Goal: Task Accomplishment & Management: Complete application form

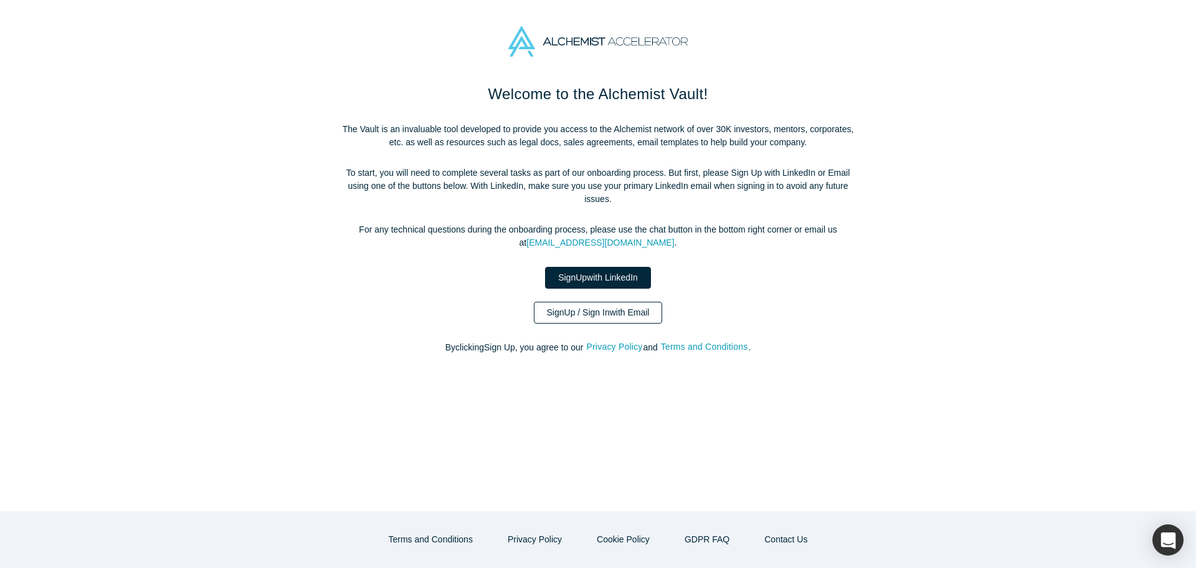
click at [652, 306] on link "Sign Up / Sign In with Email" at bounding box center [598, 313] width 129 height 22
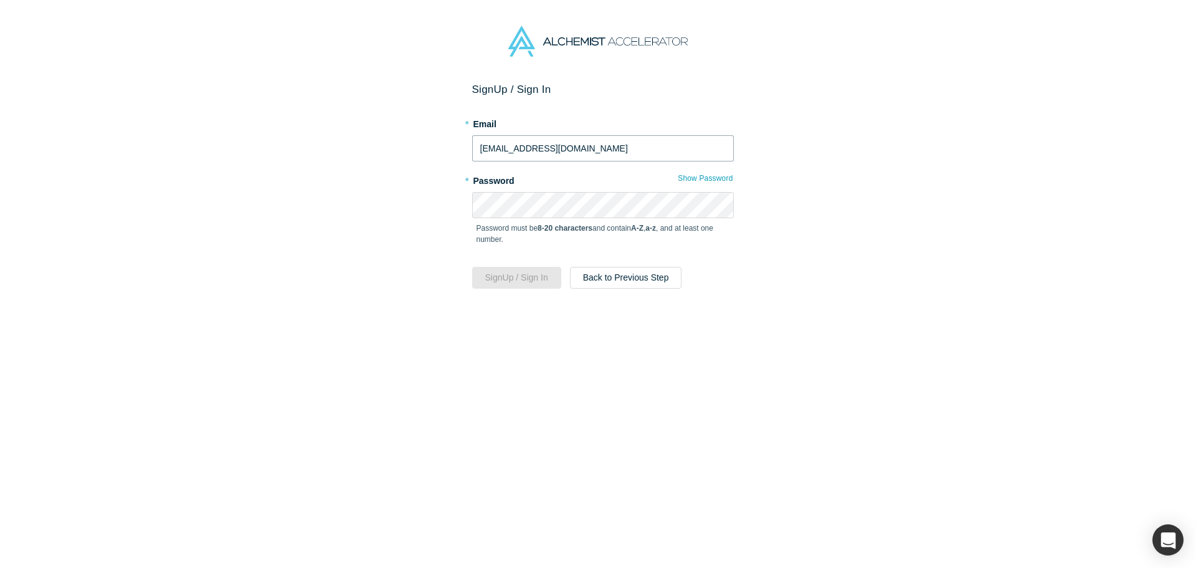
drag, startPoint x: 576, startPoint y: 147, endPoint x: 448, endPoint y: 150, distance: 127.7
click at [448, 150] on div "Sign Up / Sign In * Email kdgplant@naver.com * Password Show Password Password …" at bounding box center [602, 330] width 1205 height 494
type input "ㅇ"
type input "d"
type input "kdgplant@naver.com"
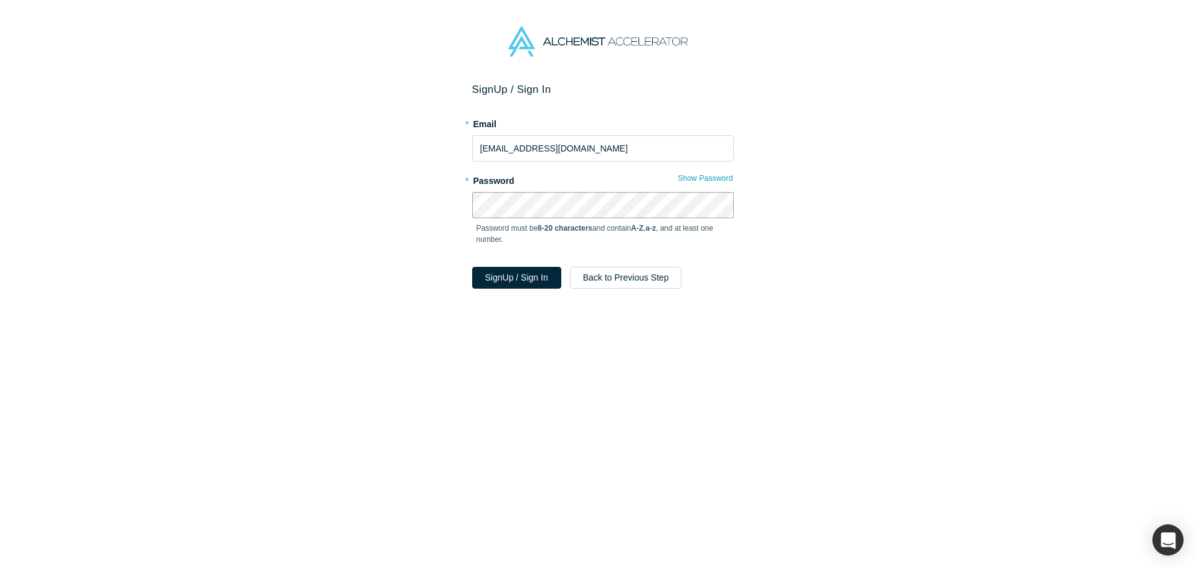
click at [472, 267] on button "Sign Up / Sign In" at bounding box center [516, 278] width 89 height 22
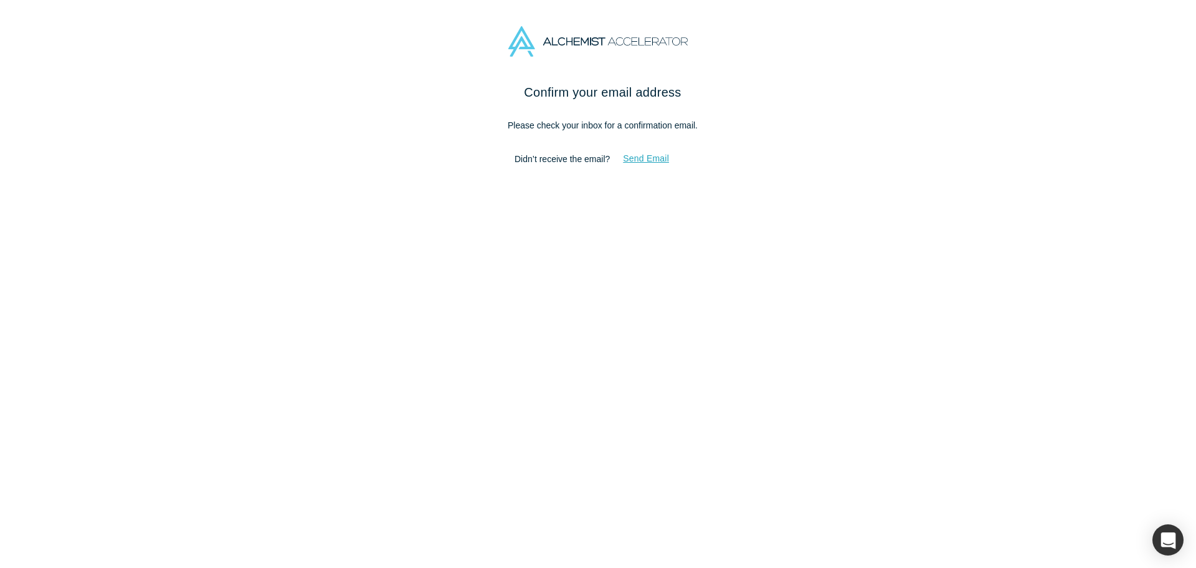
click at [653, 155] on button "Send Email" at bounding box center [646, 159] width 72 height 22
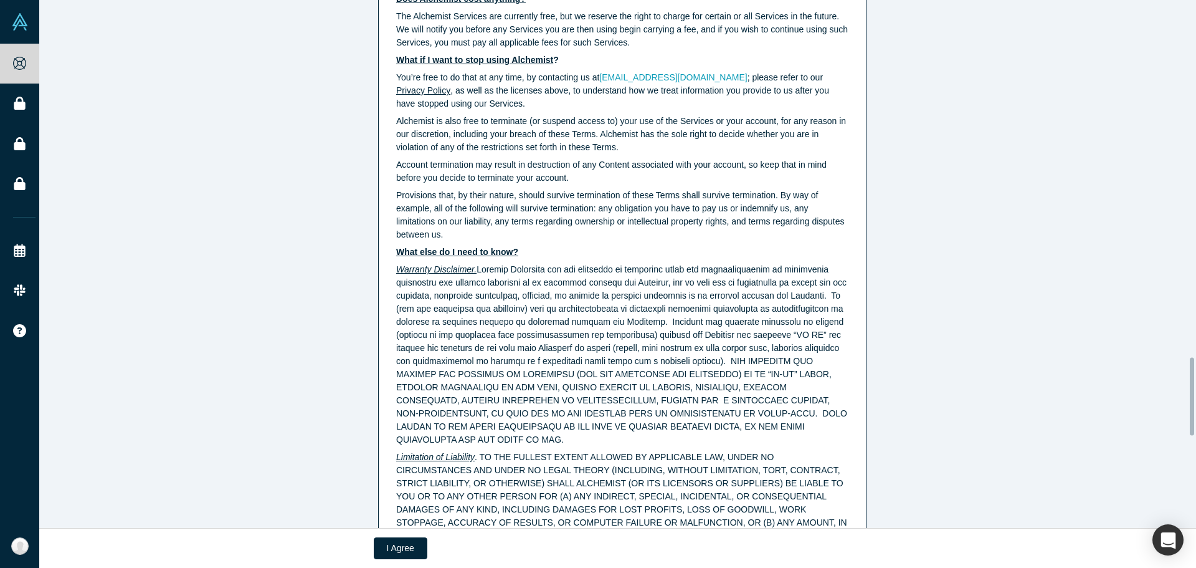
scroll to position [2289, 0]
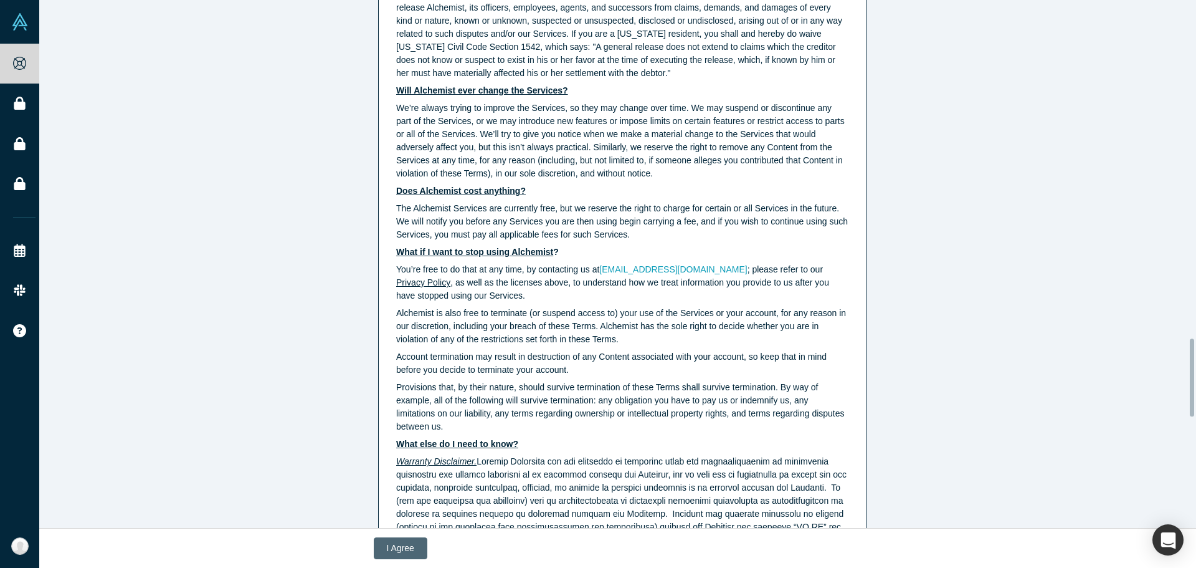
click at [397, 545] on button "I Agree" at bounding box center [401, 548] width 54 height 22
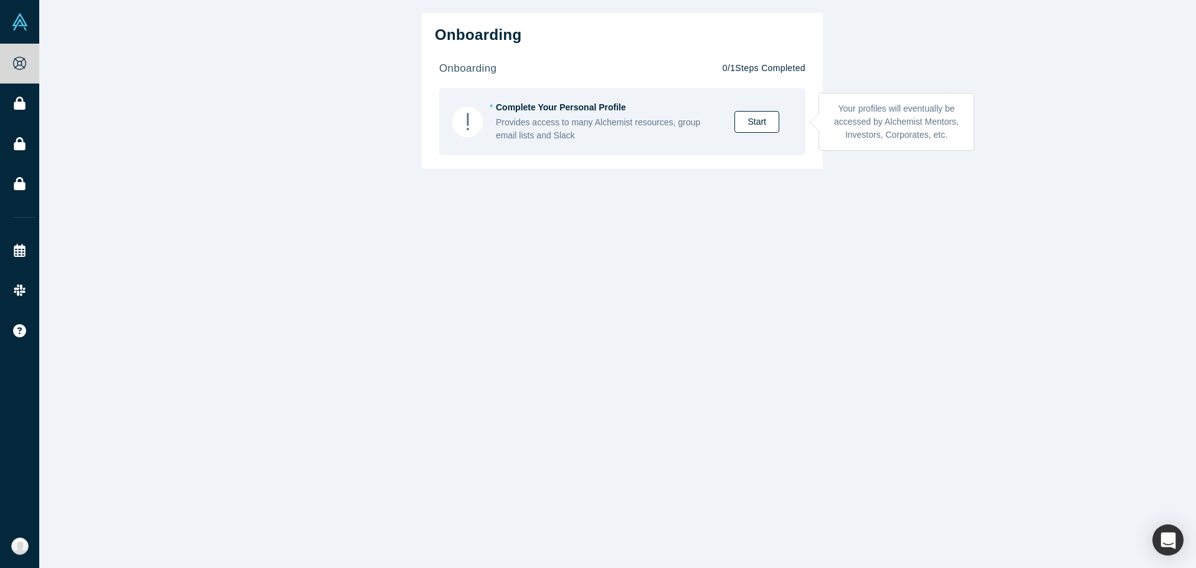
click at [762, 123] on link "Start" at bounding box center [756, 122] width 45 height 22
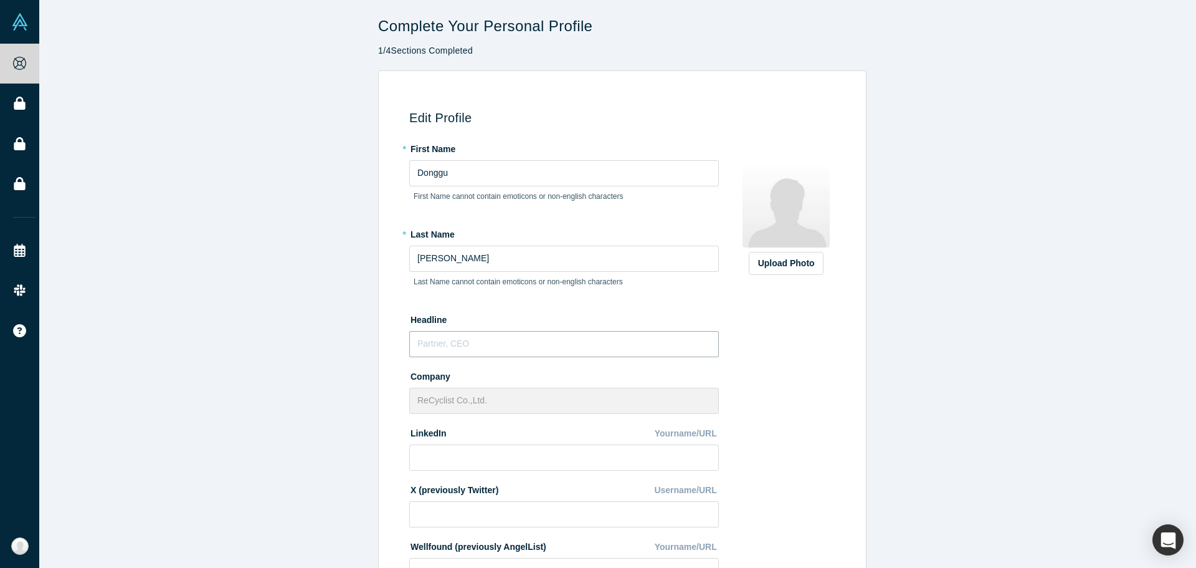
click at [500, 343] on input "text" at bounding box center [564, 344] width 310 height 26
type input "r"
click at [838, 361] on div "Edit Profile * First Name Donggu First Name cannot contain emoticons or non-eng…" at bounding box center [620, 433] width 474 height 691
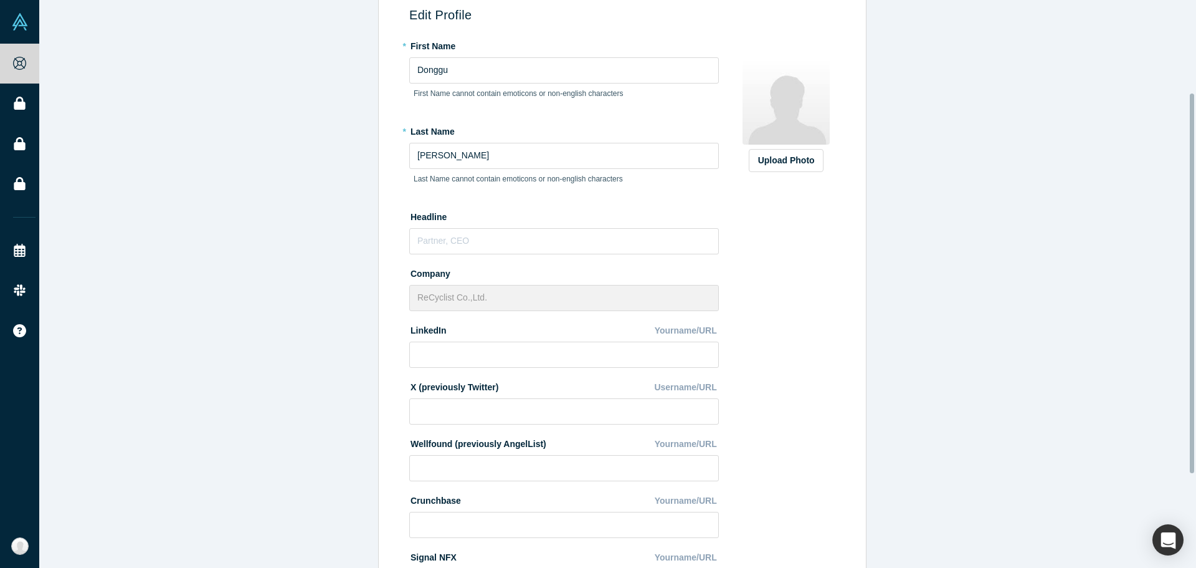
scroll to position [249, 0]
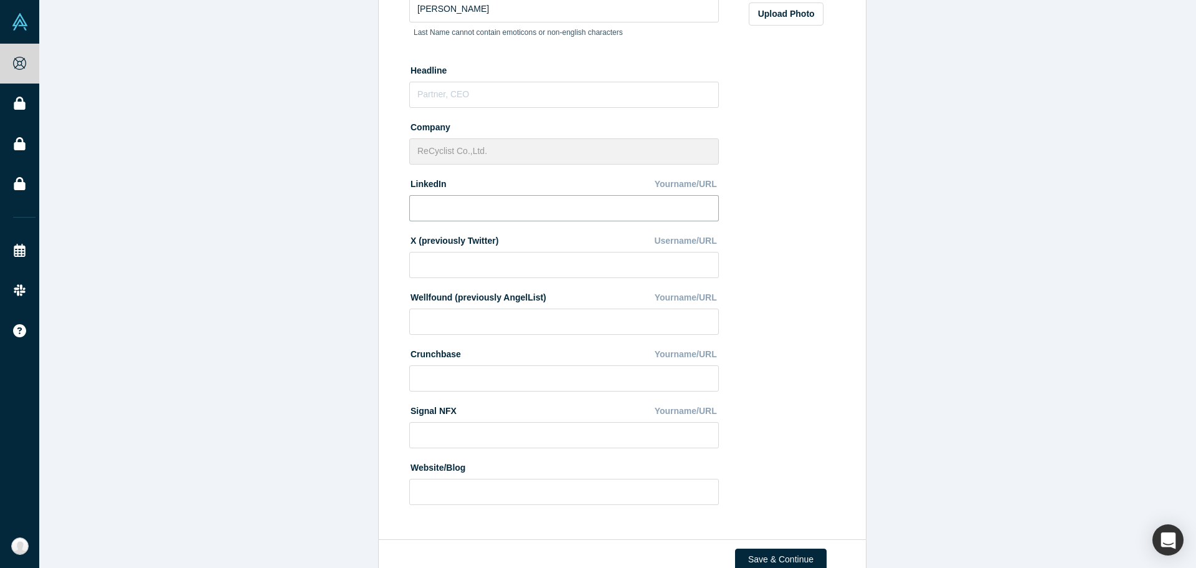
click at [492, 211] on input at bounding box center [564, 208] width 310 height 26
paste input "donggu-kang-a12317271"
type input "donggu-kang-a12317271"
click at [834, 257] on div "Upload Photo Zoom Save Remove Upload New" at bounding box center [786, 201] width 108 height 624
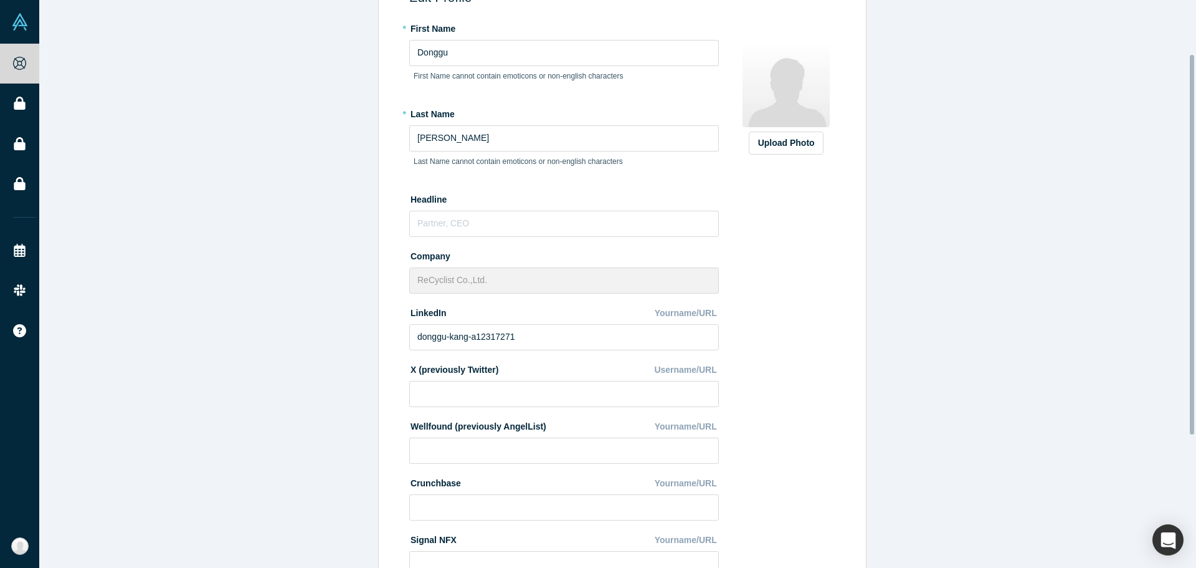
scroll to position [29, 0]
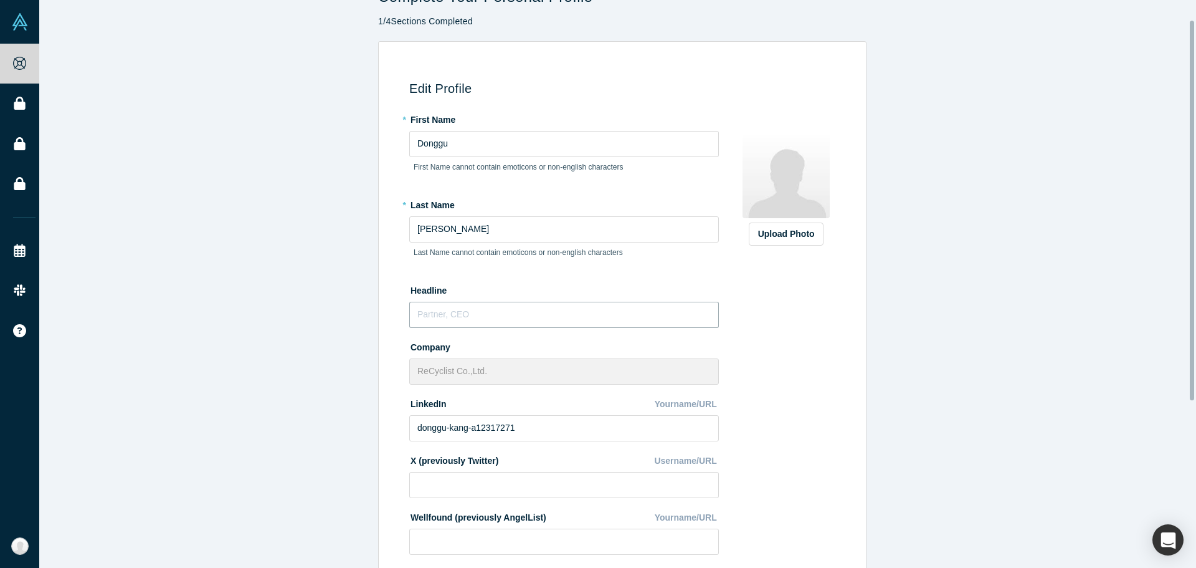
click at [480, 321] on input "text" at bounding box center [564, 315] width 310 height 26
paste input "Research Director"
type input "Research Director"
click at [921, 422] on div "Edit Profile * First Name Donggu First Name cannot contain emoticons or non-eng…" at bounding box center [622, 400] width 1166 height 719
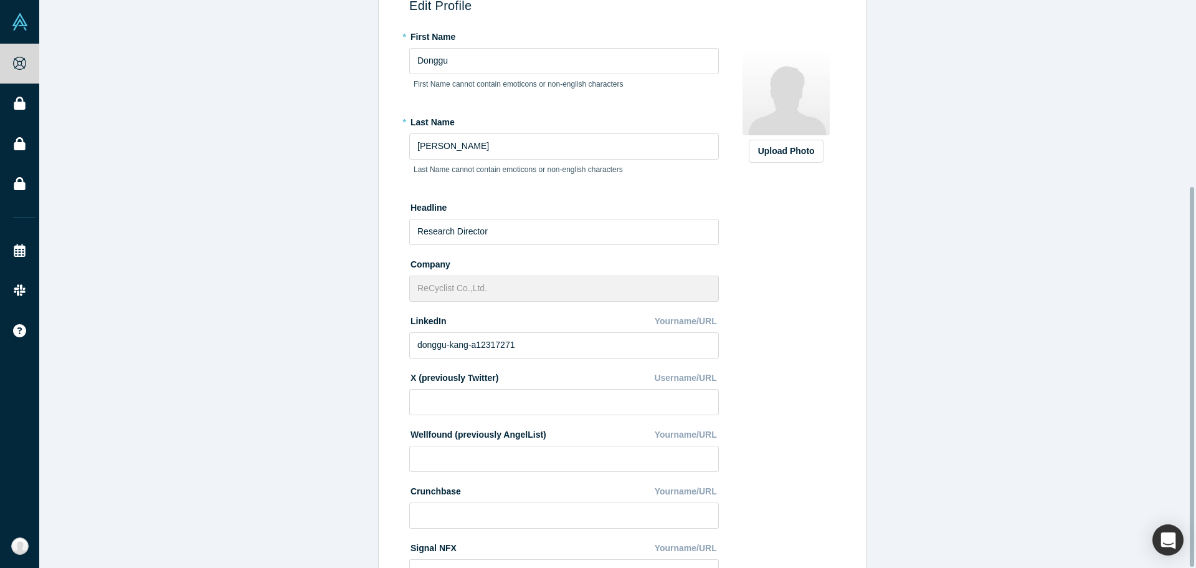
scroll to position [278, 0]
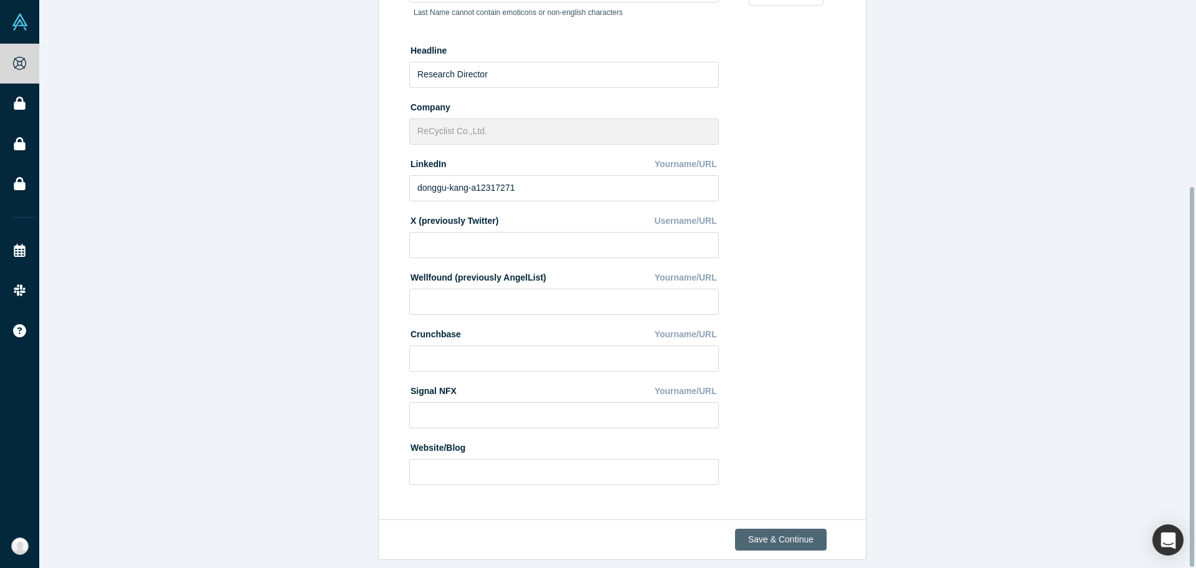
click at [781, 534] on button "Save & Continue" at bounding box center [781, 539] width 92 height 22
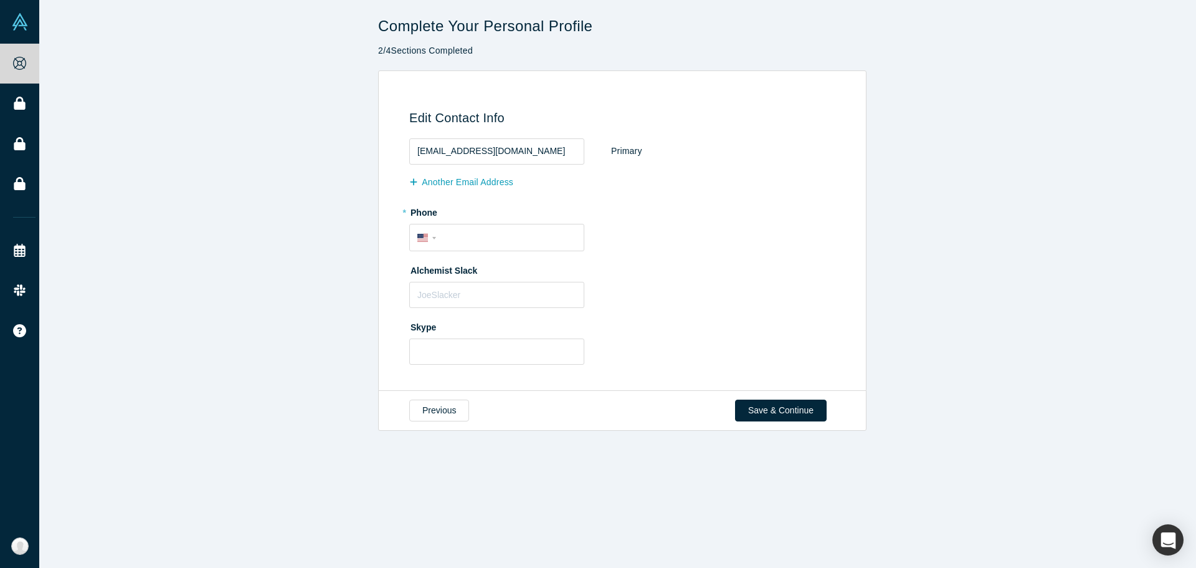
scroll to position [0, 0]
click at [504, 243] on input "tel" at bounding box center [508, 238] width 136 height 18
click at [412, 237] on div "International Afghanistan Åland Islands Albania Algeria American Samoa Andorra …" at bounding box center [496, 237] width 175 height 27
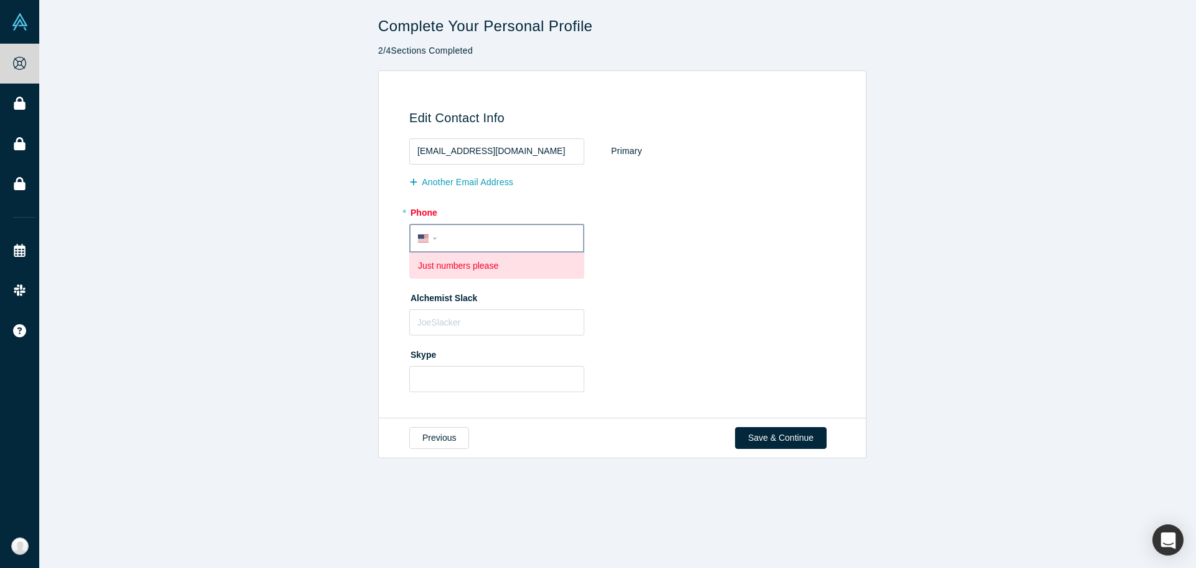
click at [427, 242] on div "International Afghanistan Åland Islands Albania Algeria American Samoa Andorra …" at bounding box center [429, 238] width 22 height 18
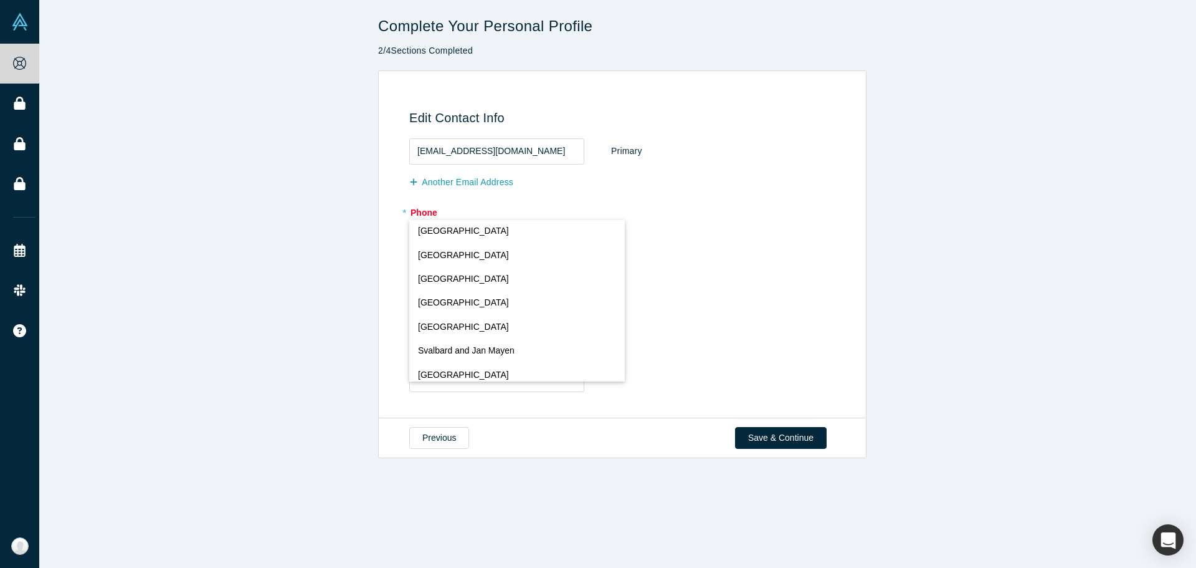
scroll to position [2709, 0]
click at [478, 333] on span "Korea, Republic of" at bounding box center [488, 327] width 140 height 13
select select "KR"
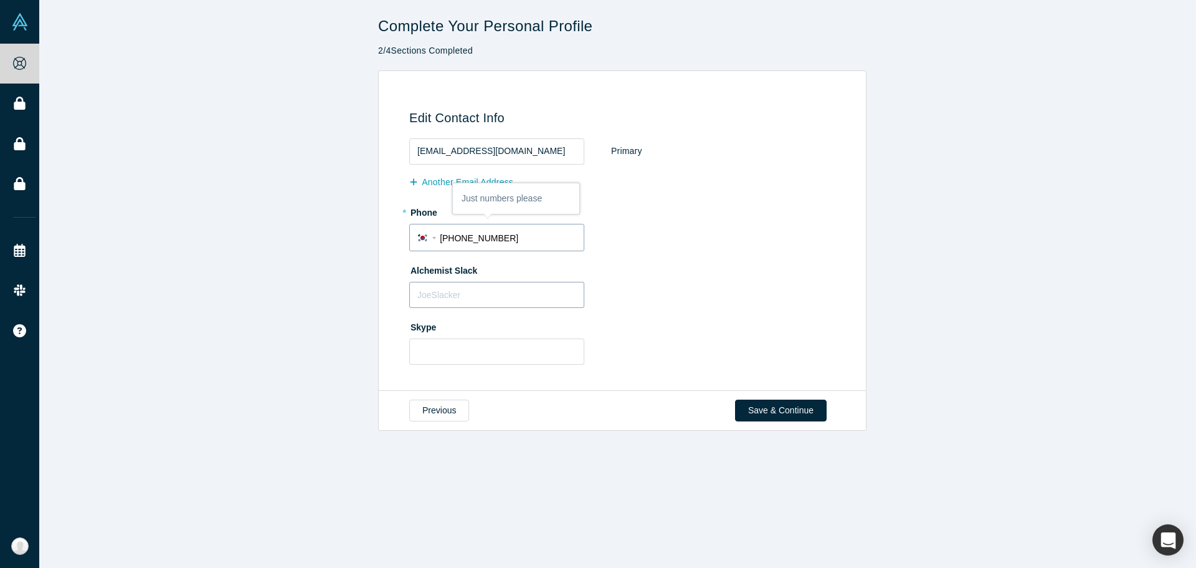
type input "010-8663-8395"
click at [470, 299] on input "text" at bounding box center [496, 295] width 175 height 26
click at [711, 323] on label "Skype" at bounding box center [624, 324] width 430 height 17
drag, startPoint x: 470, startPoint y: 272, endPoint x: 397, endPoint y: 273, distance: 72.3
click at [397, 273] on div "Edit Contact Info kdgplant@naver.com Primary Another Email Address * Phone Inte…" at bounding box center [620, 234] width 474 height 293
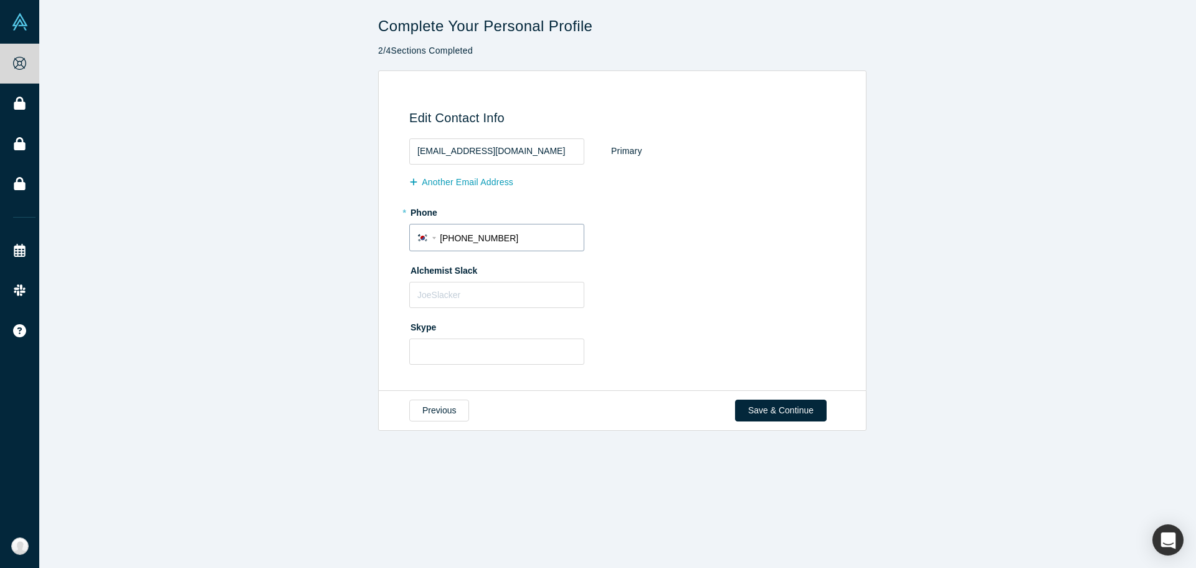
click at [615, 416] on div "Previous Save & Continue" at bounding box center [622, 410] width 488 height 40
click at [530, 299] on input "text" at bounding box center [496, 295] width 175 height 26
type input "애"
type input "Donggu"
click at [782, 410] on button "Save & Continue" at bounding box center [781, 410] width 92 height 22
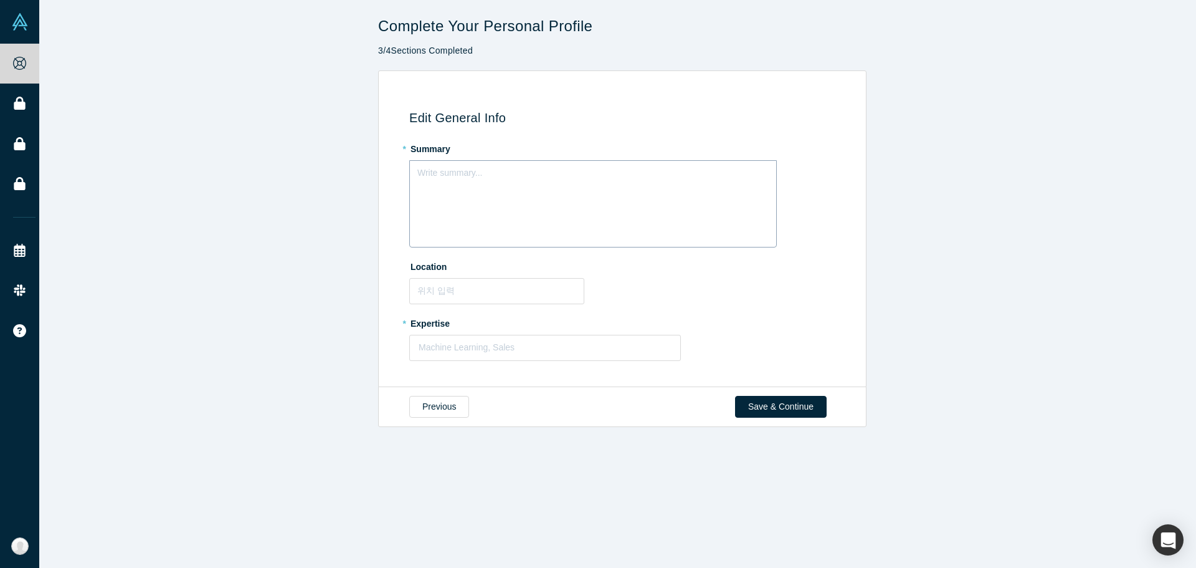
click at [498, 178] on div "Write summary..." at bounding box center [593, 203] width 368 height 87
click at [422, 116] on h3 "Edit General Info" at bounding box center [624, 117] width 430 height 15
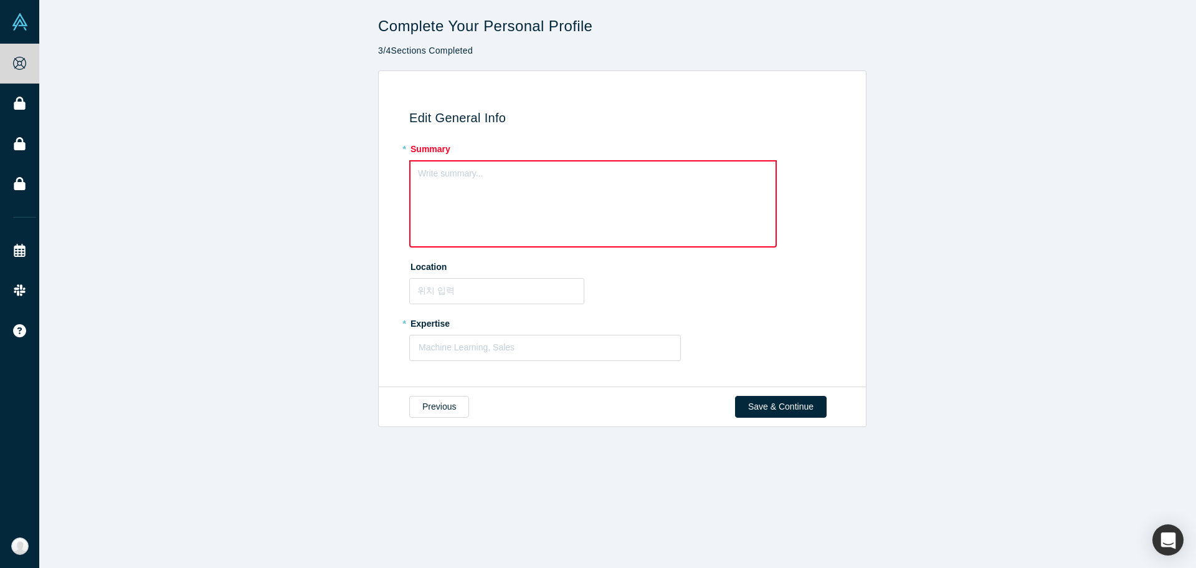
click at [493, 207] on div "Write summary..." at bounding box center [593, 203] width 368 height 87
click at [345, 188] on div "Edit General Info * Summary Write summary... Location * Expertise Machine Learn…" at bounding box center [622, 228] width 1166 height 317
click at [526, 294] on input "text" at bounding box center [496, 291] width 175 height 26
paste input "Ansan, Gyeonggi-do, South Korea"
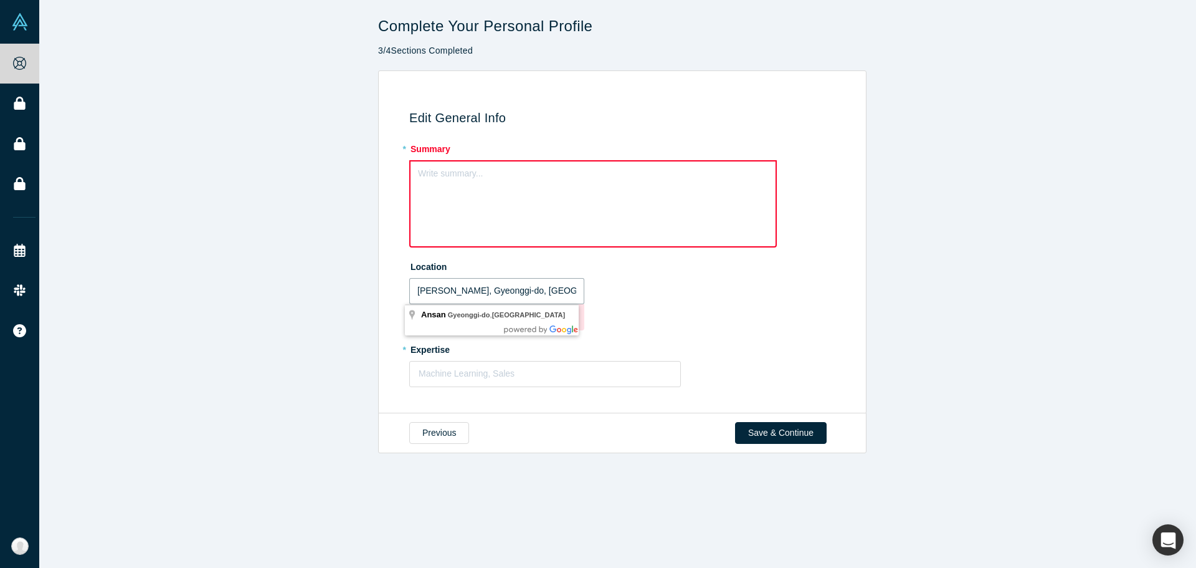
type input "Ansan, Gyeonggi-do, South Korea"
click at [433, 314] on p "No results" at bounding box center [497, 316] width 158 height 13
click at [444, 288] on input "text" at bounding box center [496, 291] width 175 height 26
type input "ㄱ"
type input "a"
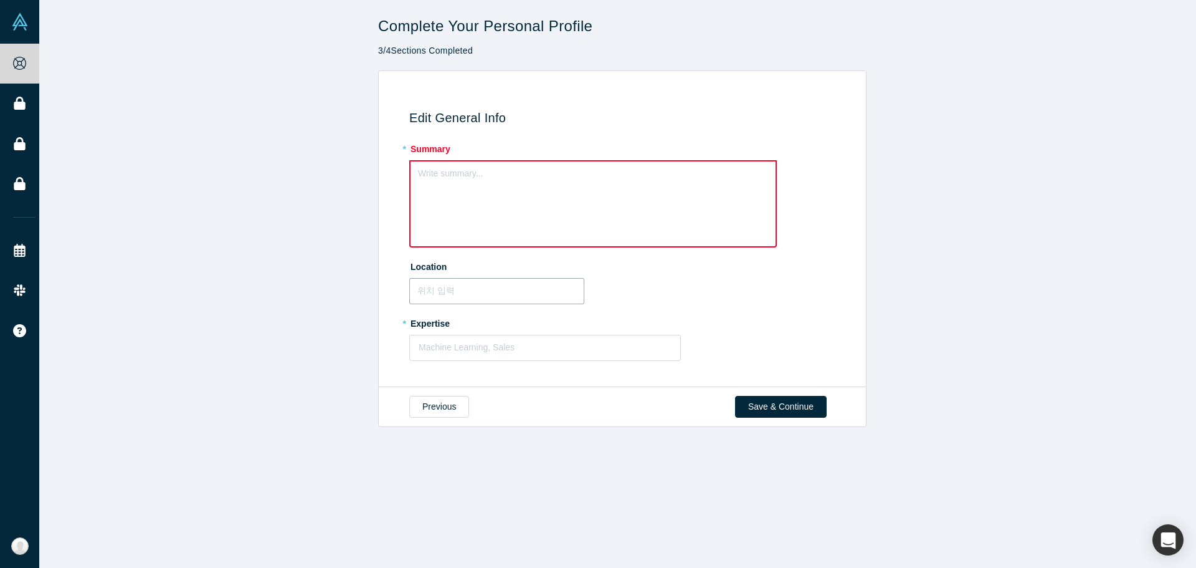
paste input "Circular Bioeconomy, Microalgae Biotechnology, Exosome Engineering, 3D Bioprint…"
type input "Circular Bioeconomy, Microalgae Biotechnology, Exosome Engineering, 3D Bioprint…"
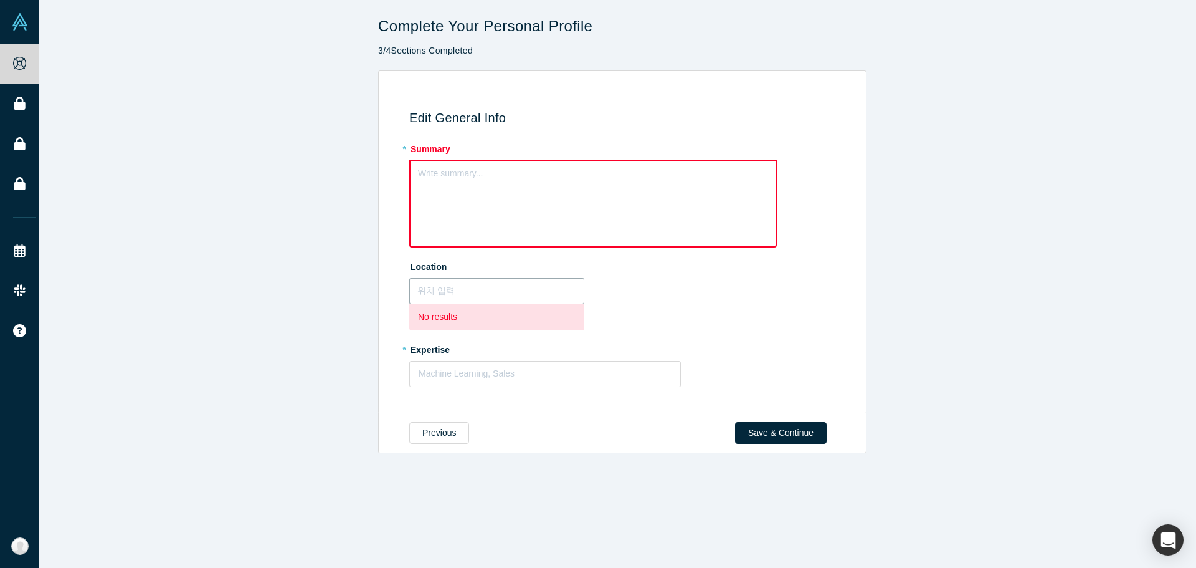
scroll to position [0, 0]
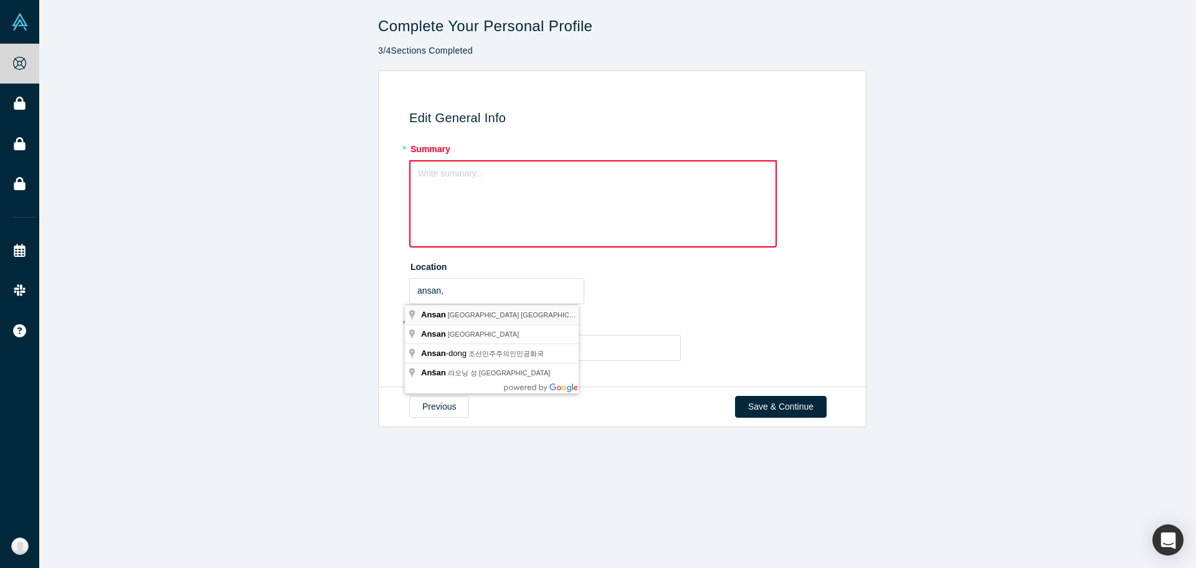
type input "Ansan, 경기도 대한민국"
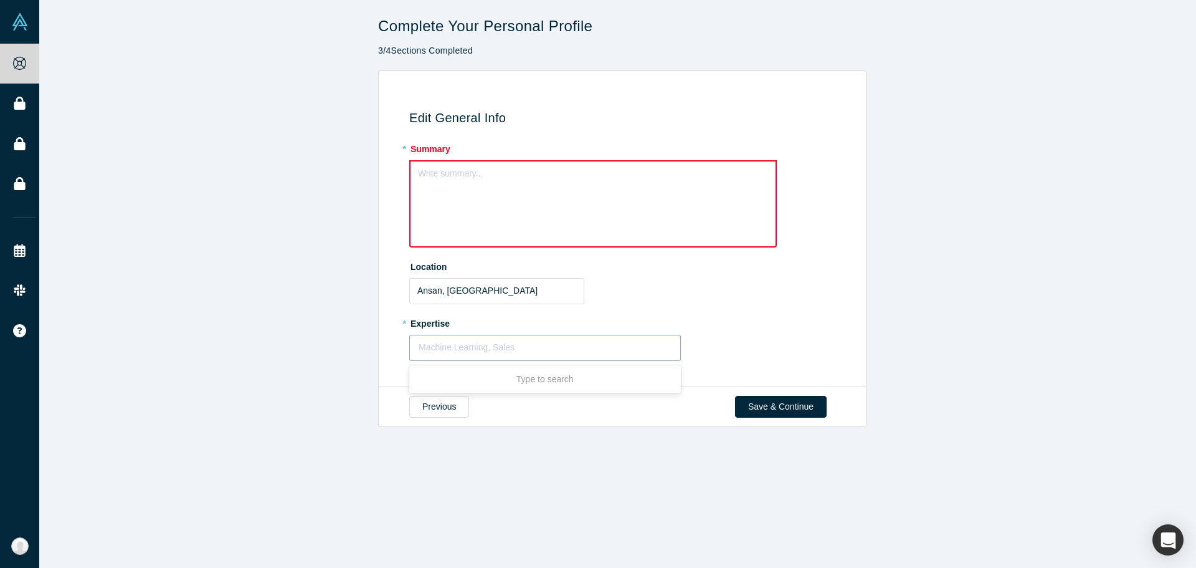
click at [474, 346] on div at bounding box center [545, 348] width 253 height 16
paste input "Circular Bioeconomy, Microalgae Biotechnology, Exosome Engineering, 3D Bioprint…"
type input "Circular Bioeconomy, Microalgae Biotechnology, Exosome Engineering, 3D Bioprint…"
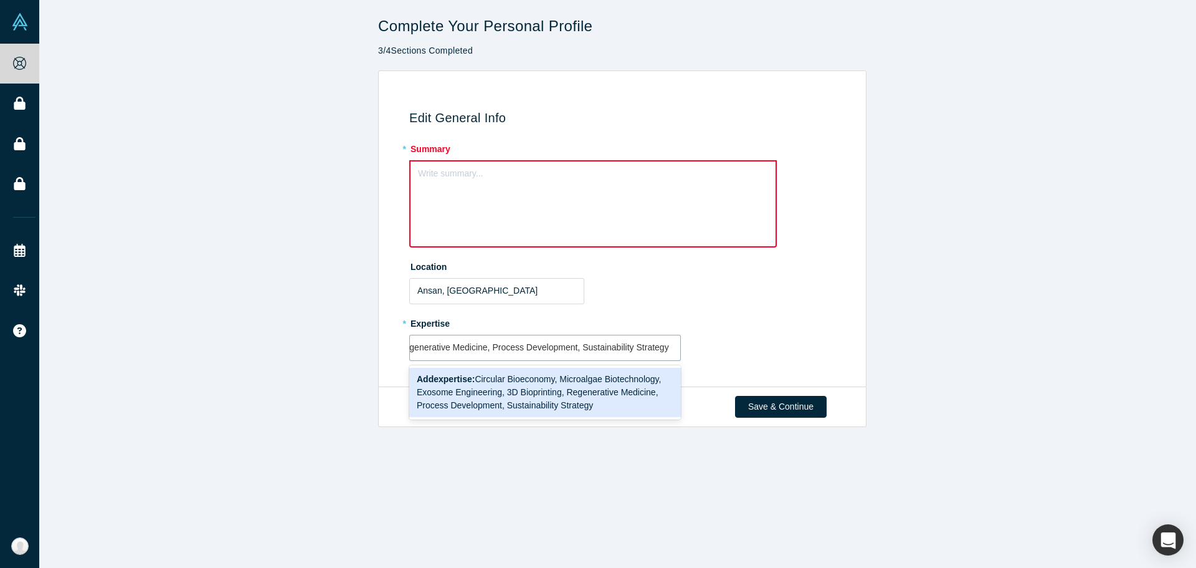
scroll to position [0, 349]
click at [517, 399] on span "Add expertise : Circular Bioeconomy, Microalgae Biotechnology, Exosome Engineer…" at bounding box center [539, 392] width 244 height 36
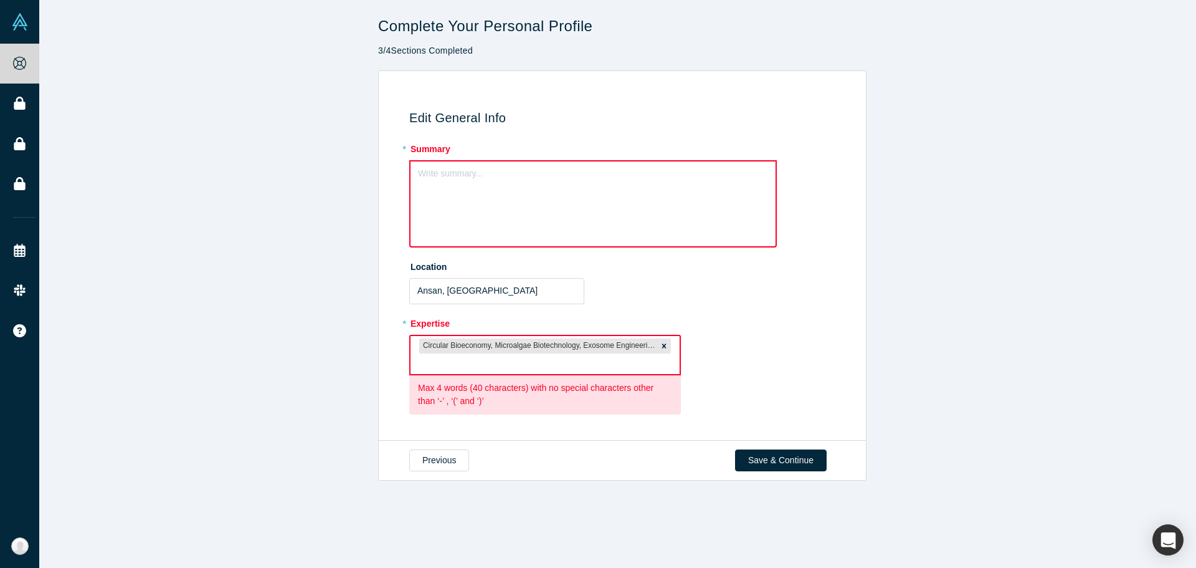
scroll to position [0, 0]
click at [539, 350] on div "Circular Bioeconomy, Microalgae Biotechnology, Exosome Engineering, 3D Bioprint…" at bounding box center [538, 345] width 238 height 15
paste input "Circular Bioeconomy, Microalgae Biotechnology, Exosome Engineering, 3D Bioprint…"
type input "Circular Bioeconomy, Microalgae Biotechnology, Exosome Engineering, 3D Bioprint…"
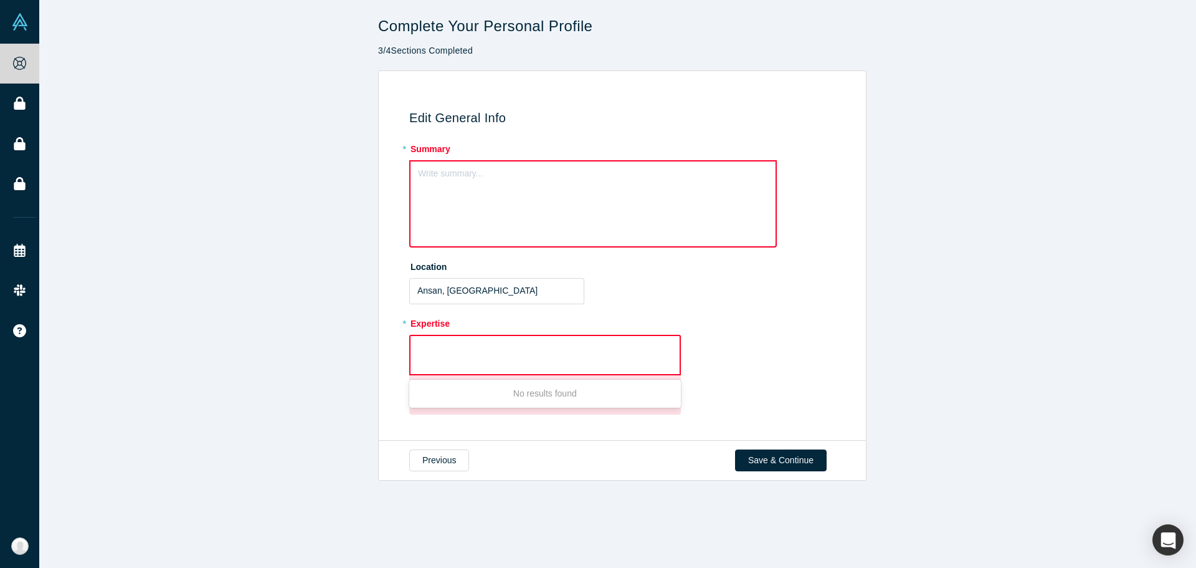
click at [597, 346] on div "Circular Bioeconomy, Microalgae Biotechnology, Exosome Engineering, 3D Bioprint…" at bounding box center [545, 355] width 269 height 38
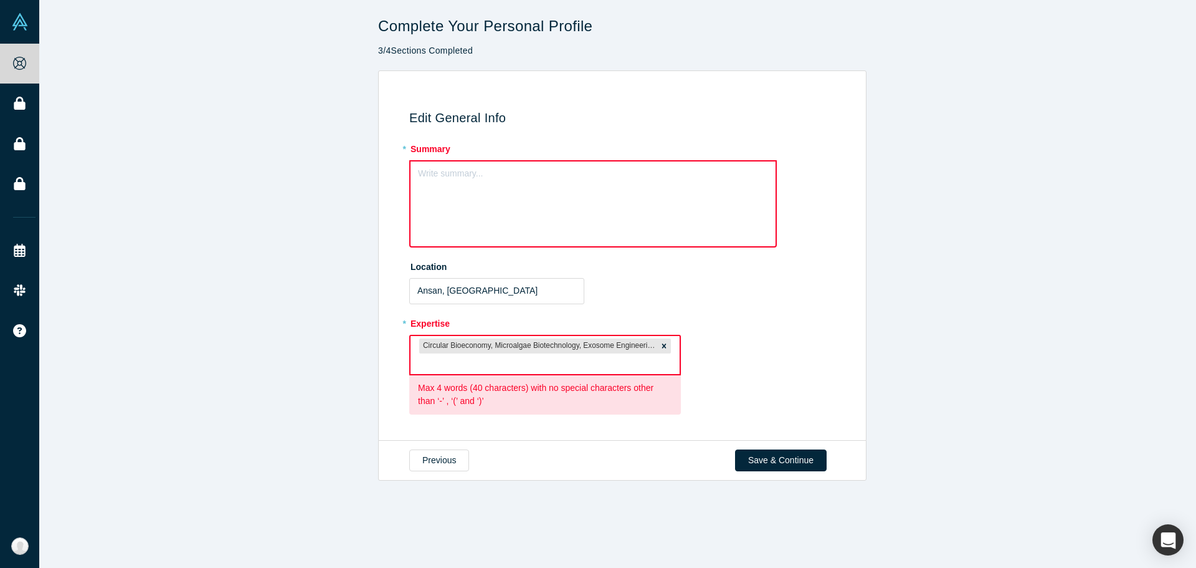
scroll to position [0, 0]
click at [662, 346] on icon "Remove Circular Bioeconomy, Microalgae Biotechnology, Exosome Engineering, 3D B…" at bounding box center [664, 345] width 4 height 4
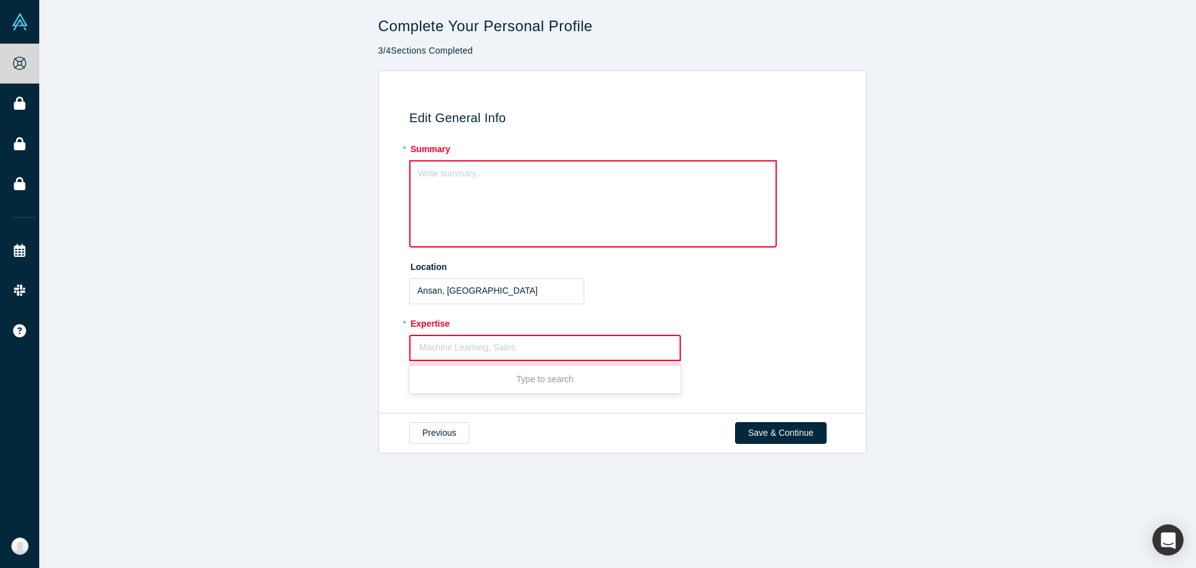
click at [563, 341] on div at bounding box center [545, 348] width 252 height 16
paste input "Circular Bioeconomy, Microalgae Biotechnology, Exosome Engineering, 3D Bioprint…"
type input "Circular Bioeconomy, Microalgae Biotechnology, Exosome Engineering, 3D Bioprint…"
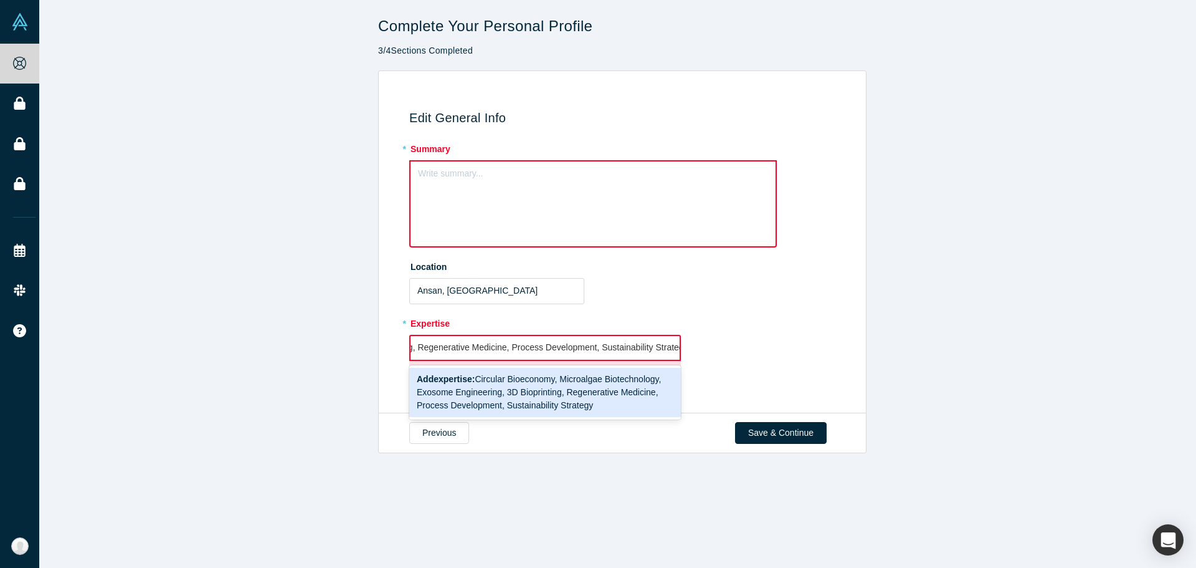
drag, startPoint x: 523, startPoint y: 346, endPoint x: 559, endPoint y: 340, distance: 36.6
click at [559, 340] on div "Circular Bioeconomy, Microalgae Biotechnology, Exosome Engineering, 3D Bioprint…" at bounding box center [385, 348] width 612 height 16
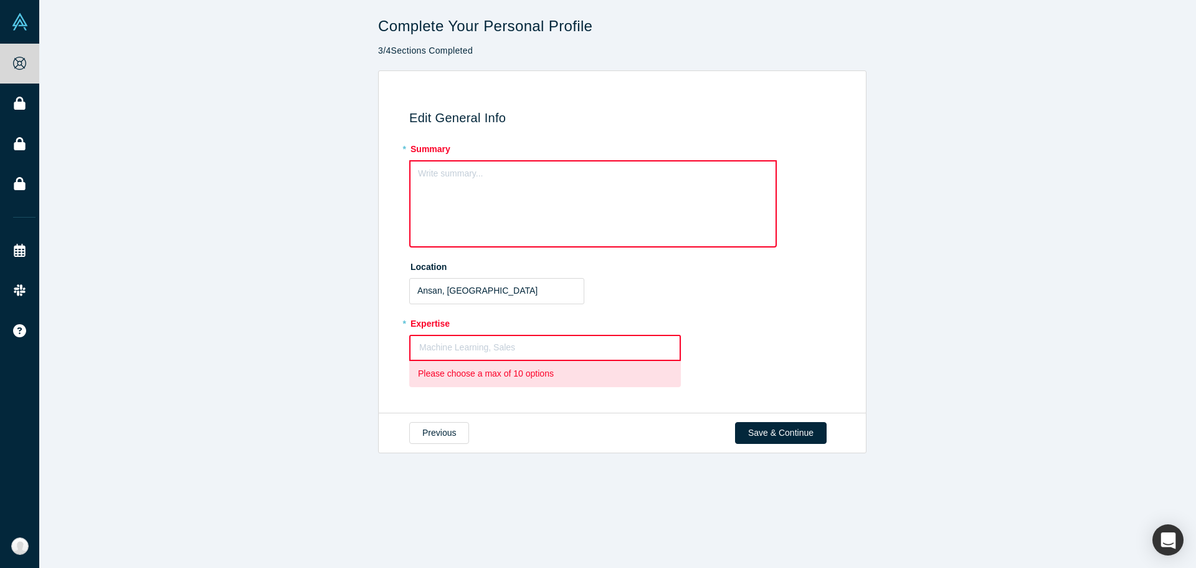
click at [516, 335] on div "Machine Learning, Sales" at bounding box center [545, 348] width 272 height 26
click at [510, 344] on div at bounding box center [545, 348] width 252 height 16
paste input "xosome Engineering, 3D Bioprinting, Regenerative Medicine, Process Development,…"
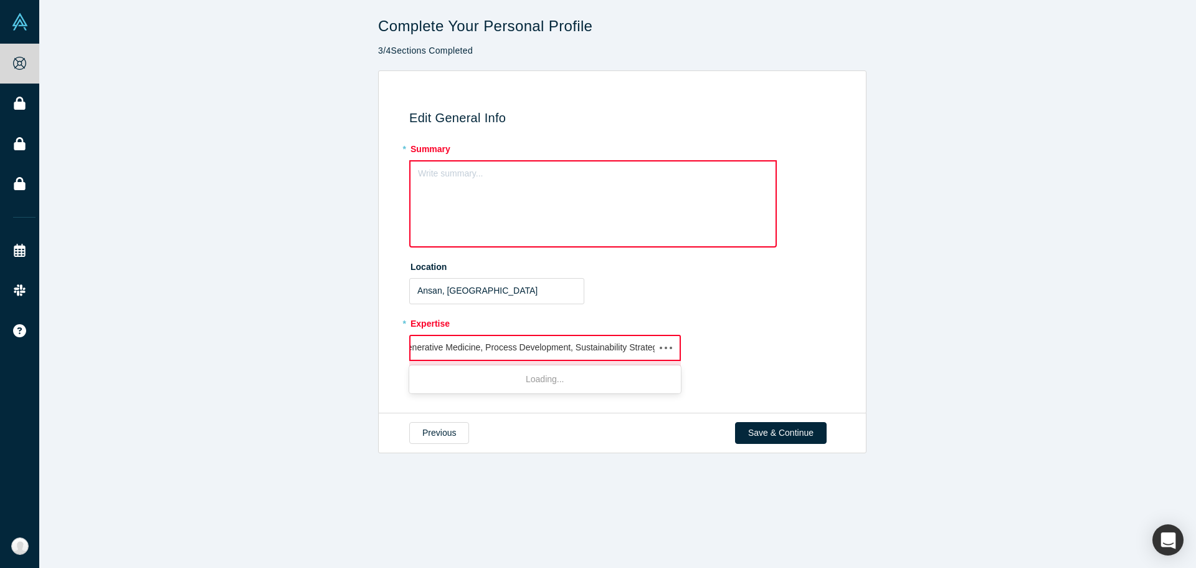
type input "xosome Engineering, 3D Bioprinting, Regenerative Medicine, Process Development,…"
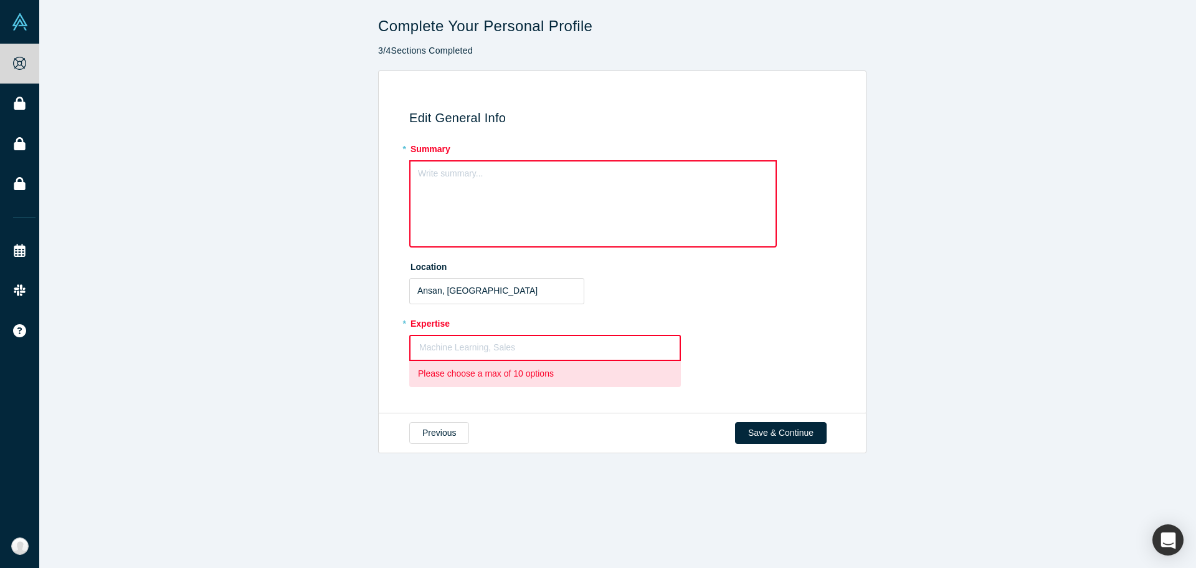
click at [758, 349] on div "* Expertise Machine Learning, Sales To pick up a draggable item, press the spac…" at bounding box center [624, 350] width 430 height 74
click at [563, 340] on div at bounding box center [545, 348] width 252 height 16
paste input "xosome Engineering, 3D Bioprinting, Regenerative Medicine, Process Development,…"
type input "xosome Engineering, 3D Bioprinting, Regenerative Medicine, Process Development,…"
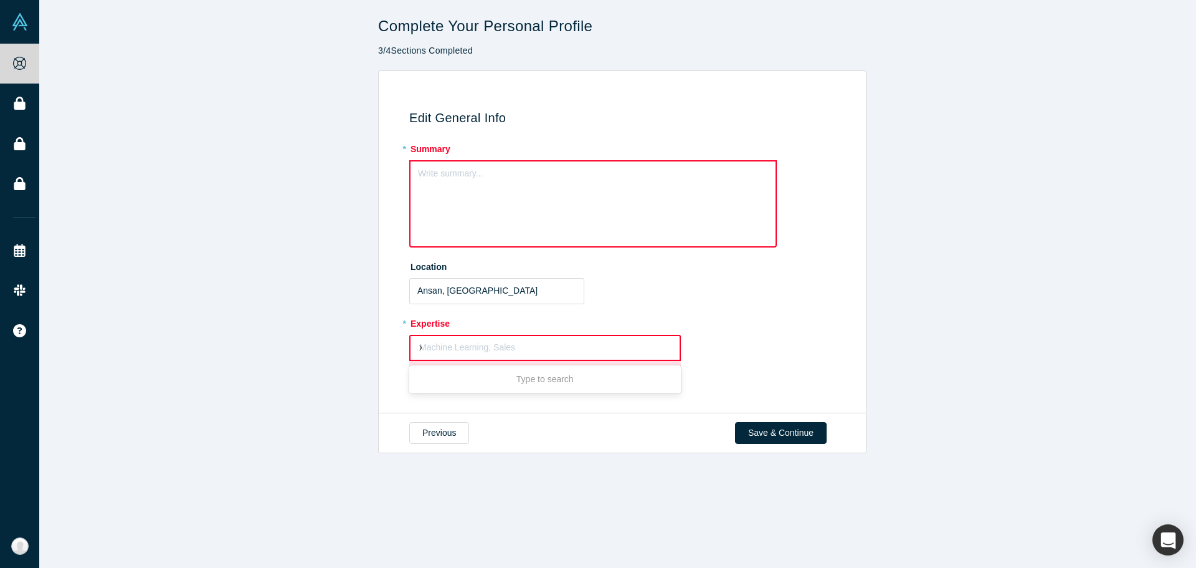
scroll to position [0, 147]
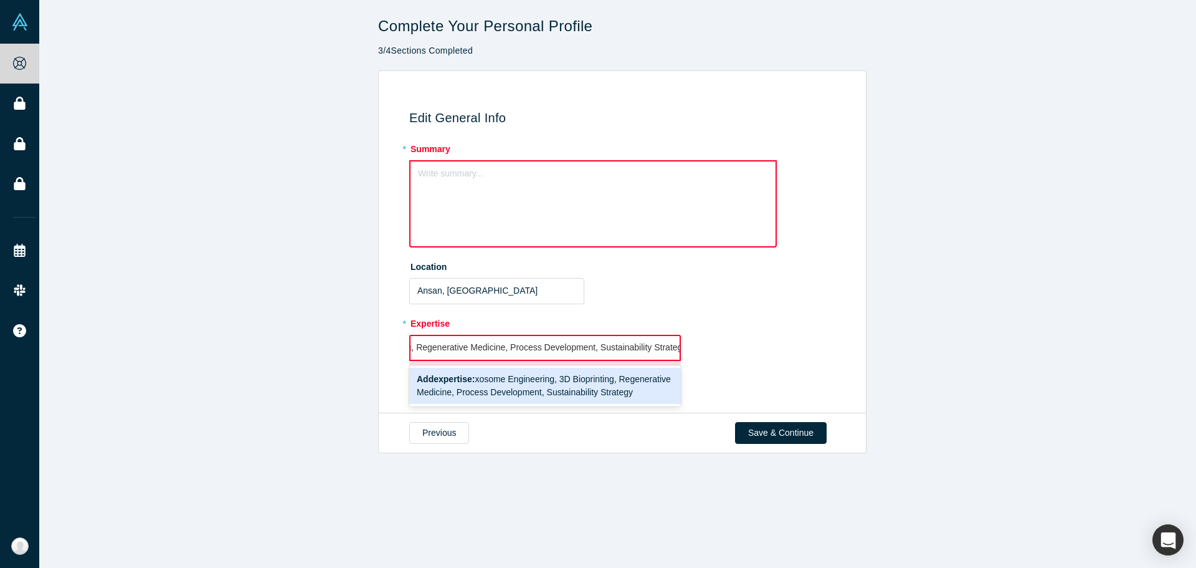
click at [568, 391] on span "Add expertise : xosome Engineering, 3D Bioprinting, Regenerative Medicine, Proc…" at bounding box center [544, 385] width 254 height 23
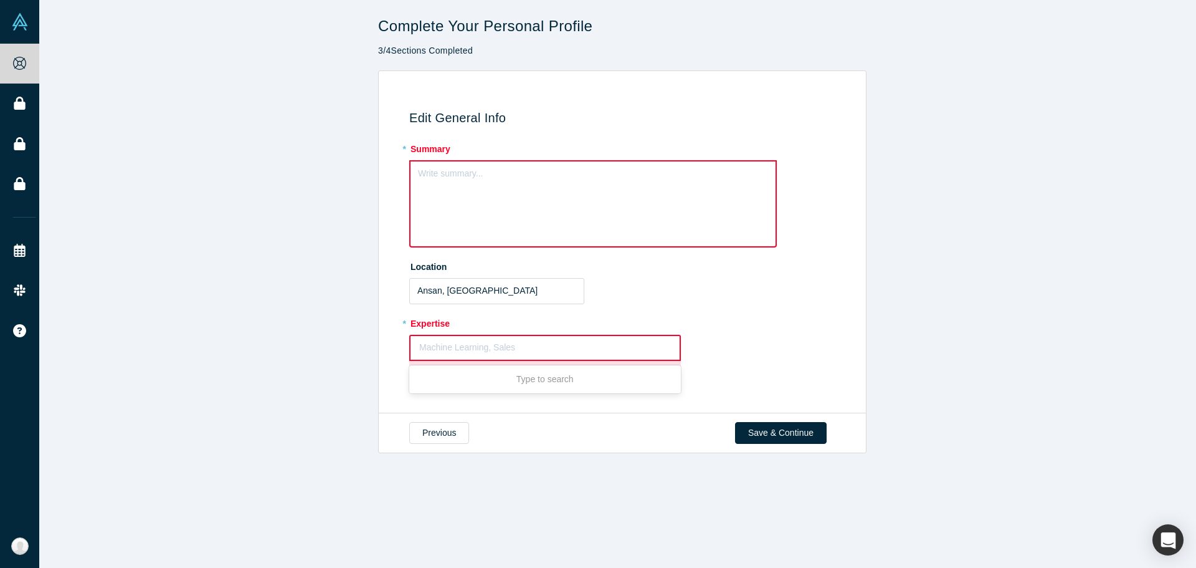
click at [585, 346] on div at bounding box center [545, 348] width 252 height 16
click at [552, 336] on div "Machine Learning, Sales" at bounding box center [545, 348] width 272 height 26
paste input "3D Bioprinting, Regenerative Medicine, Process Development, Sustainability Stra…"
type input "3D Bioprinting, Regenerative Medicine, Process Development, Sustainability Stra…"
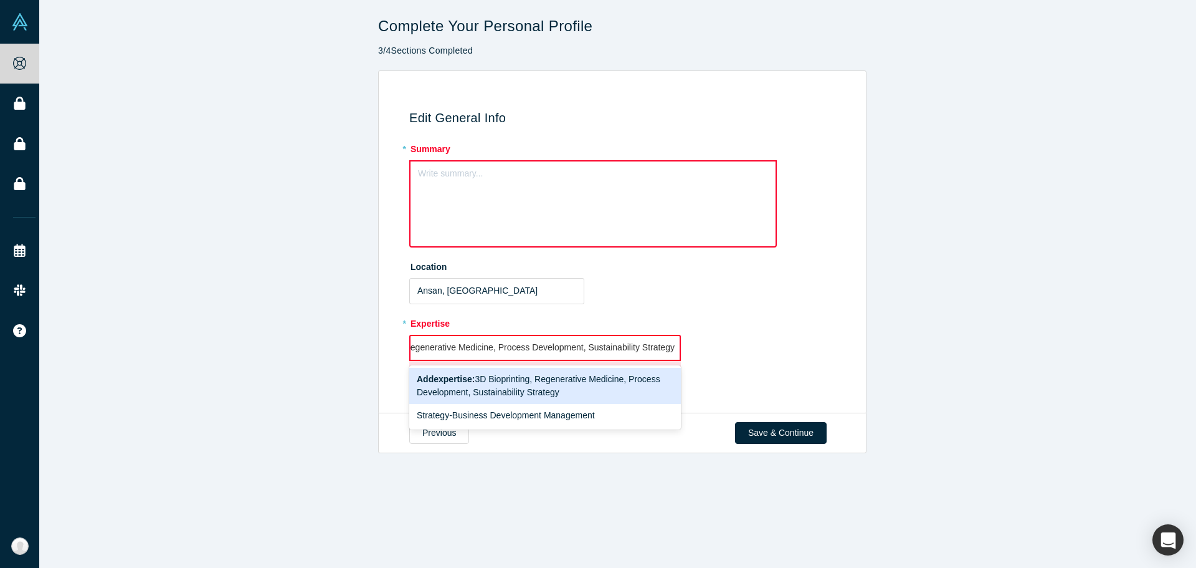
click at [620, 406] on div "Strategy-Business Development Management" at bounding box center [545, 415] width 272 height 23
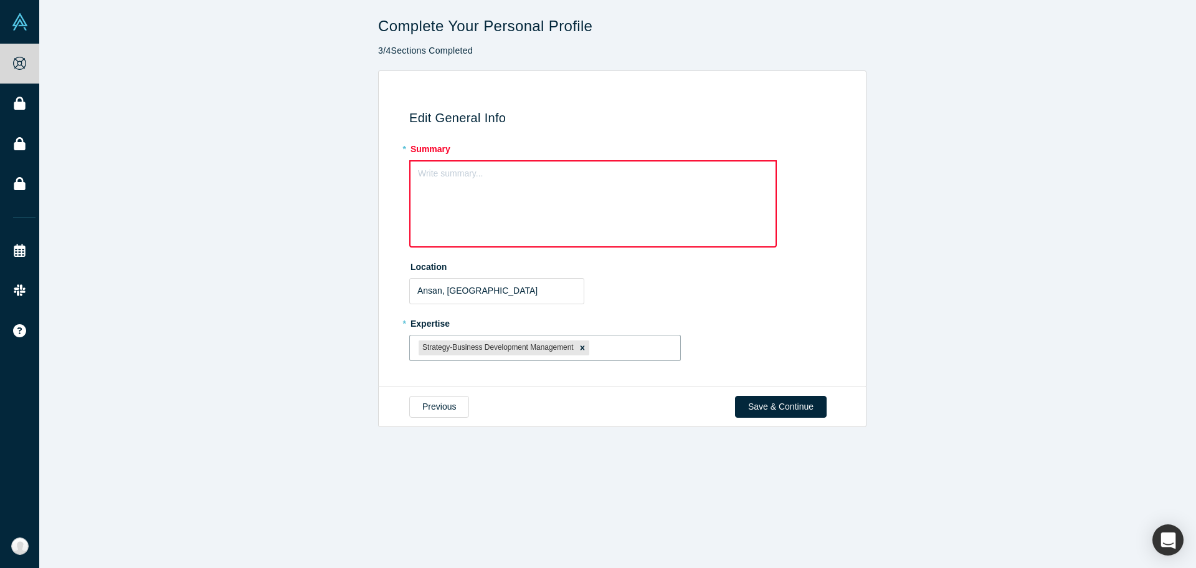
scroll to position [0, 0]
click at [498, 346] on div "Strategy-Business Development Management" at bounding box center [497, 347] width 157 height 15
click at [865, 301] on div "Edit General Info * Summary Write summary... Location Ansan, 경기도 대한민국 * Experti…" at bounding box center [622, 228] width 1166 height 317
click at [600, 340] on div at bounding box center [632, 348] width 80 height 16
type input "3d bioprinting"
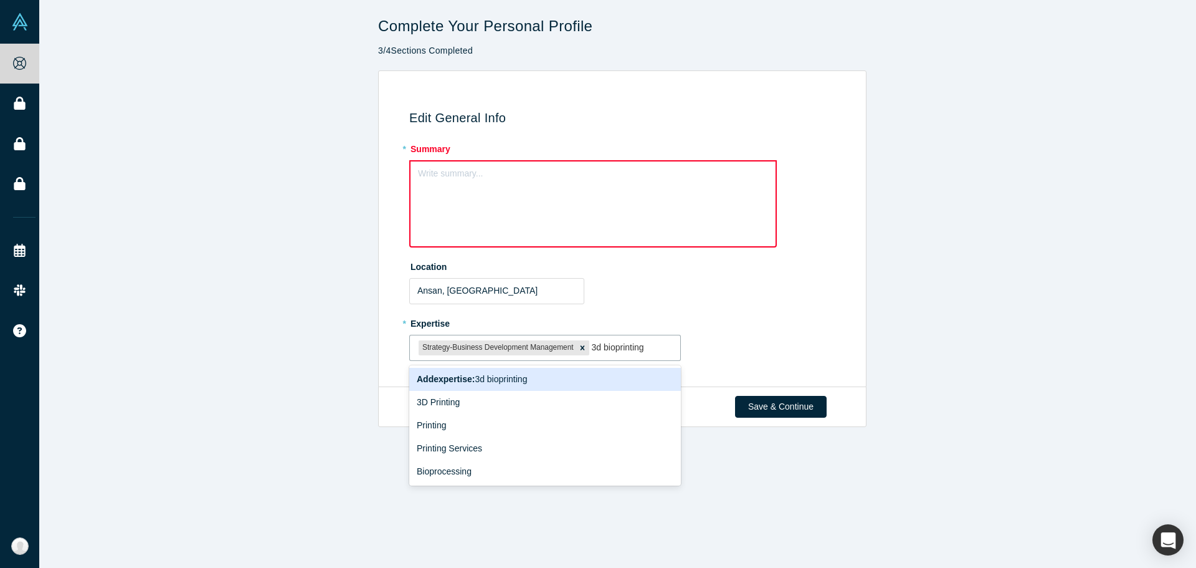
click at [564, 387] on div "Add expertise : 3d bioprinting" at bounding box center [545, 379] width 272 height 23
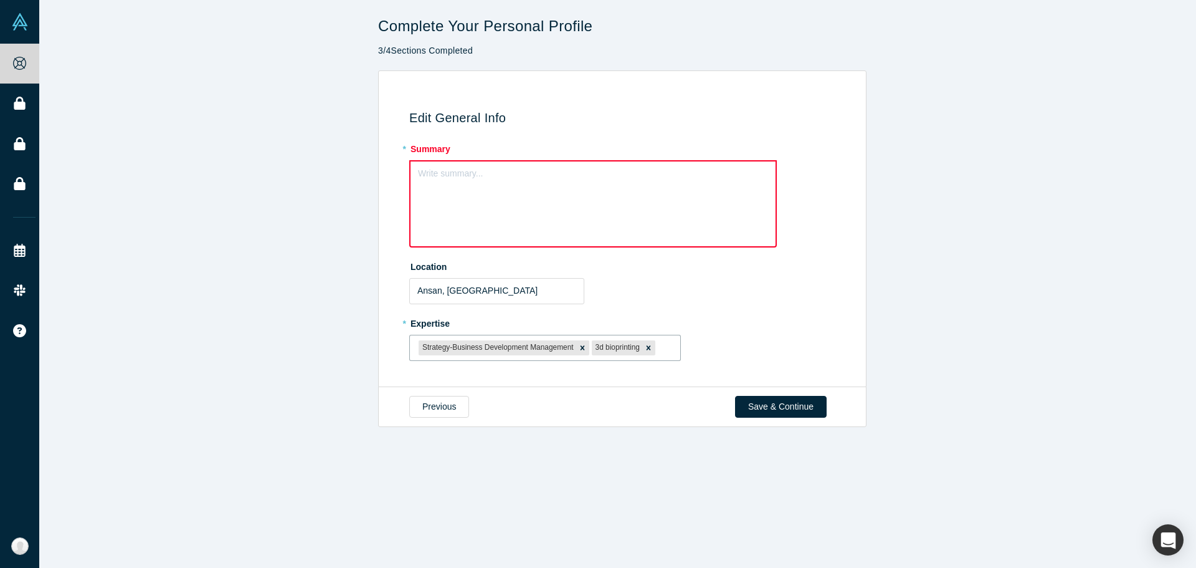
click at [565, 186] on div "Write summary..." at bounding box center [593, 203] width 368 height 87
click at [549, 177] on div "rdw-editor" at bounding box center [593, 171] width 349 height 13
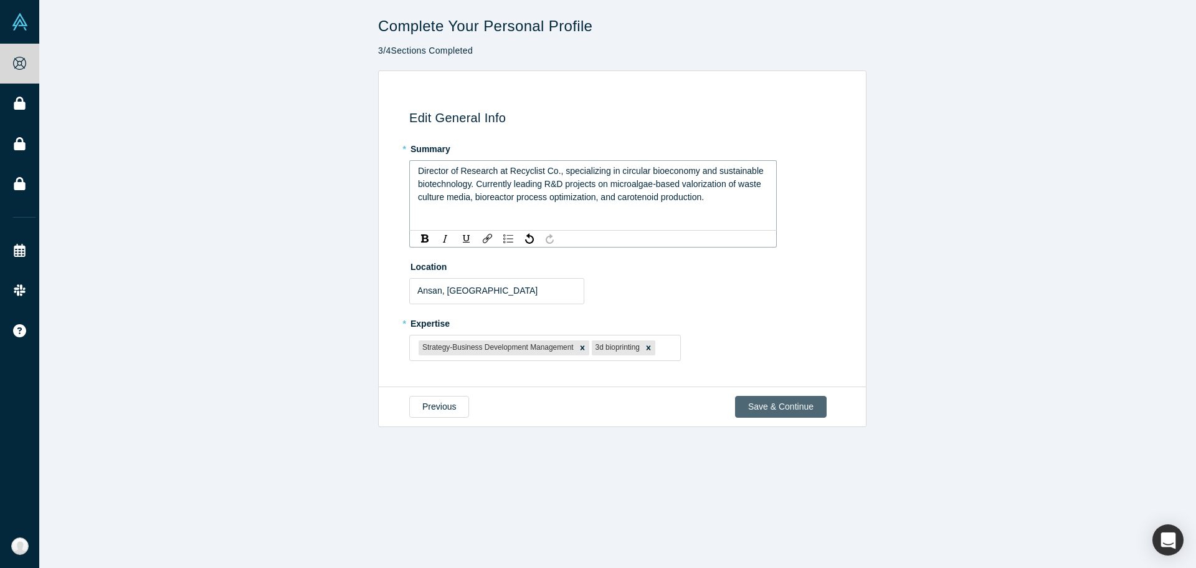
click at [797, 399] on button "Save & Continue" at bounding box center [781, 407] width 92 height 22
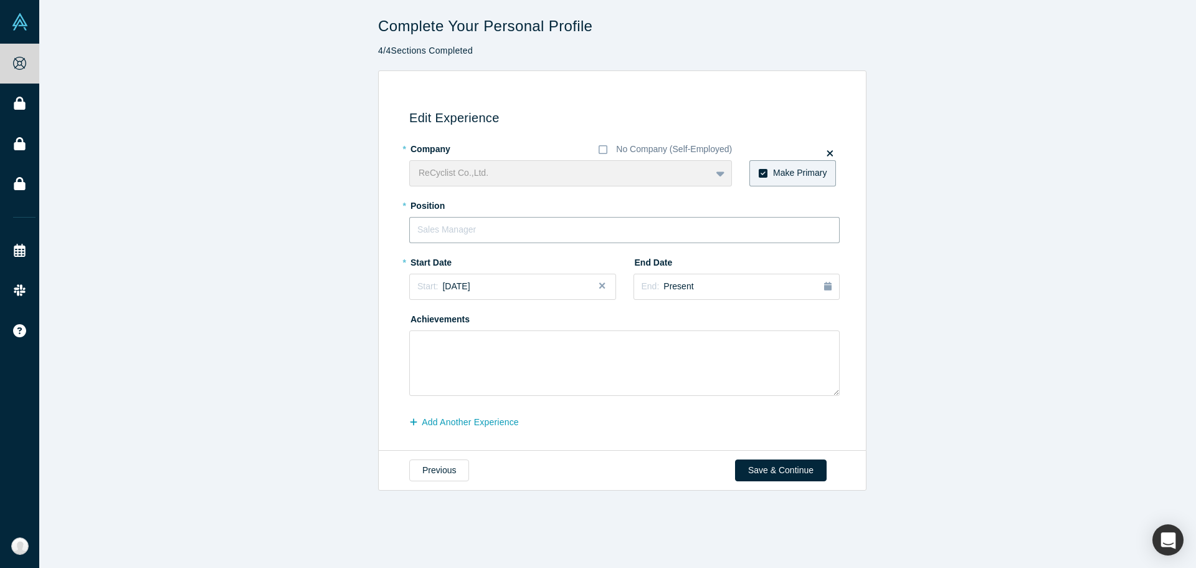
click at [556, 228] on input "text" at bounding box center [624, 230] width 430 height 26
type input "ㅇ"
type input "r"
click at [684, 312] on div "Achievements" at bounding box center [624, 351] width 430 height 87
drag, startPoint x: 506, startPoint y: 234, endPoint x: 349, endPoint y: 224, distance: 157.3
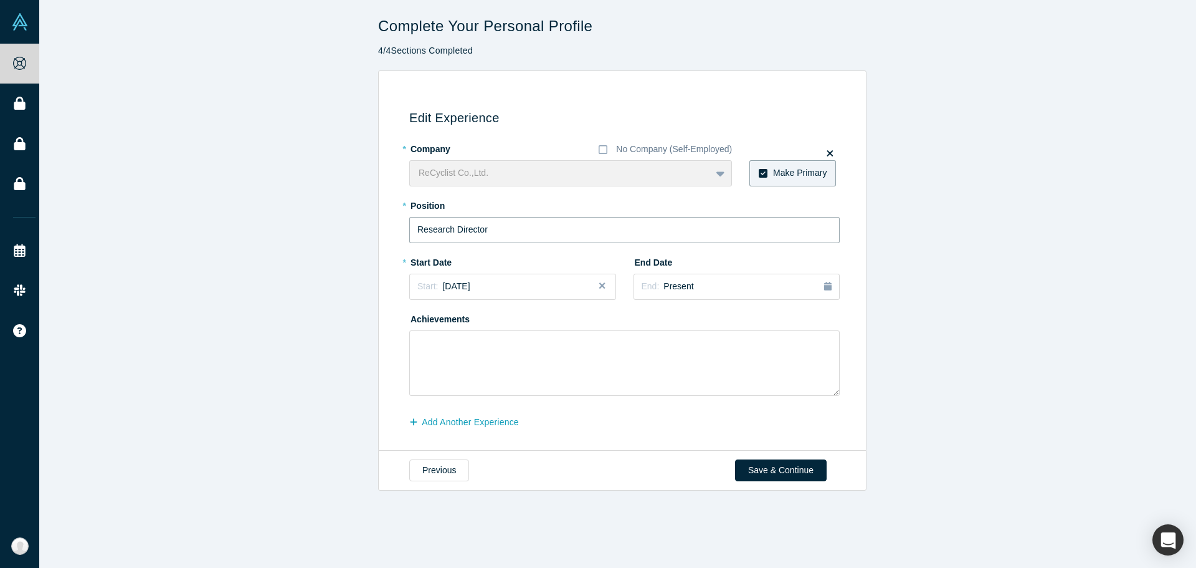
click at [358, 230] on div "Edit Experience * Company No Company (Self-Employed) ReCyclist Co.,Ltd. To pick…" at bounding box center [622, 260] width 1166 height 381
click at [502, 283] on div "Start: October 2025" at bounding box center [512, 286] width 191 height 13
click at [416, 325] on button "Previous Year" at bounding box center [414, 321] width 12 height 12
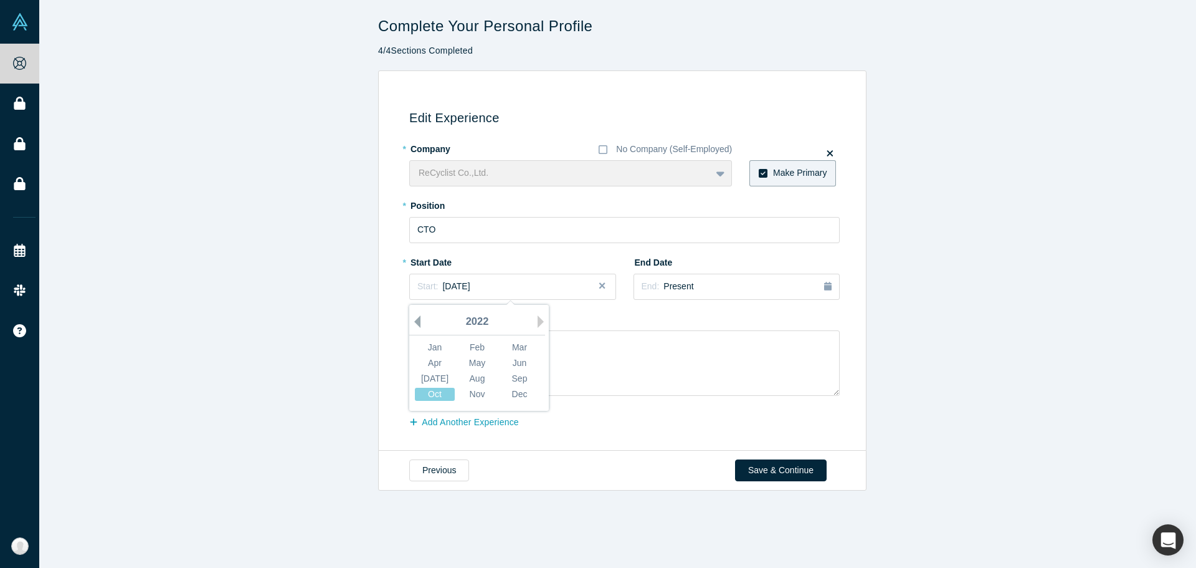
click at [416, 325] on button "Previous Year" at bounding box center [414, 321] width 12 height 12
click at [531, 325] on div "2021" at bounding box center [477, 322] width 136 height 26
click at [538, 325] on button "Next Year" at bounding box center [544, 321] width 12 height 12
click at [413, 320] on button "Previous Year" at bounding box center [414, 321] width 12 height 12
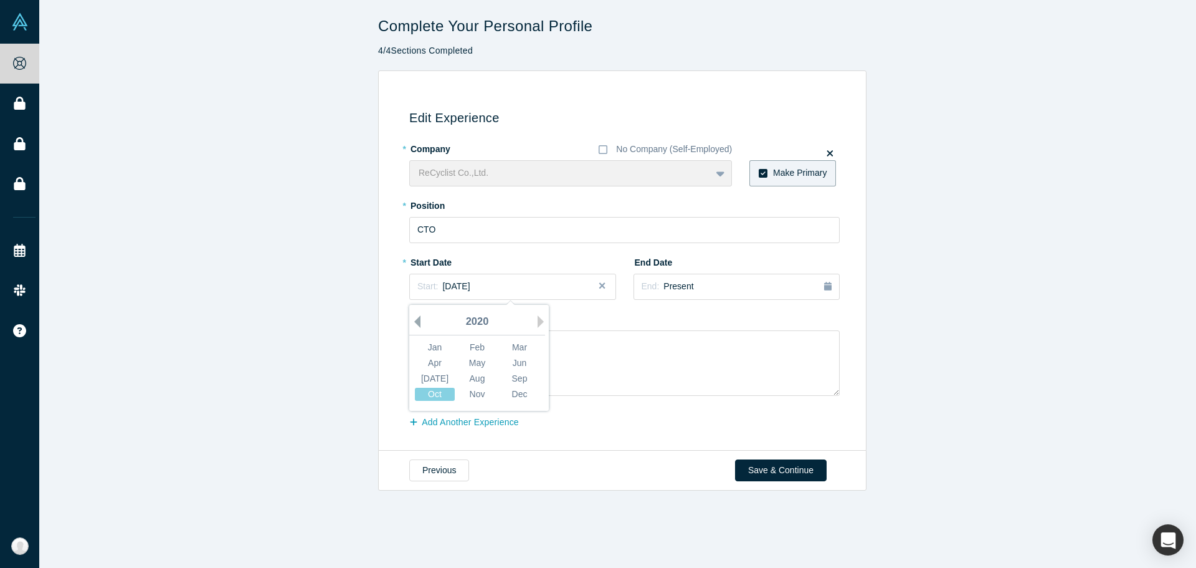
click at [413, 320] on button "Previous Year" at bounding box center [414, 321] width 12 height 12
click at [435, 394] on div "Oct" at bounding box center [435, 393] width 40 height 13
click at [492, 354] on textarea at bounding box center [624, 362] width 430 height 65
click at [502, 169] on div "ReCyclist Co.,Ltd. To pick up a draggable item, press the space bar. While drag…" at bounding box center [570, 173] width 323 height 26
click at [725, 176] on div "ReCyclist Co.,Ltd. To pick up a draggable item, press the space bar. While drag…" at bounding box center [570, 173] width 323 height 26
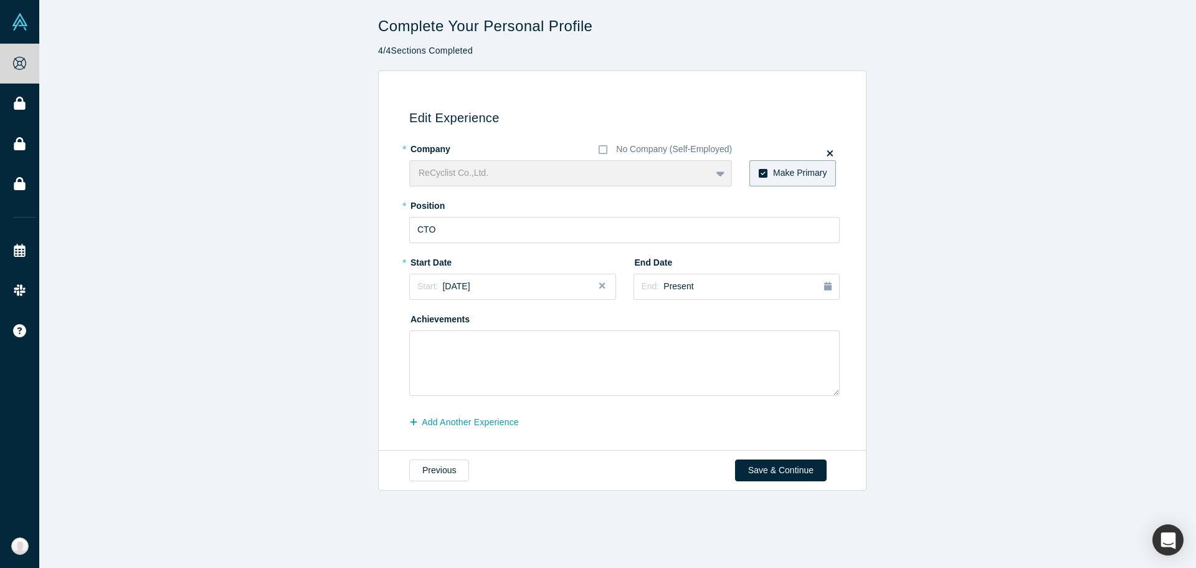
click at [715, 173] on div "ReCyclist Co.,Ltd. To pick up a draggable item, press the space bar. While drag…" at bounding box center [570, 173] width 323 height 26
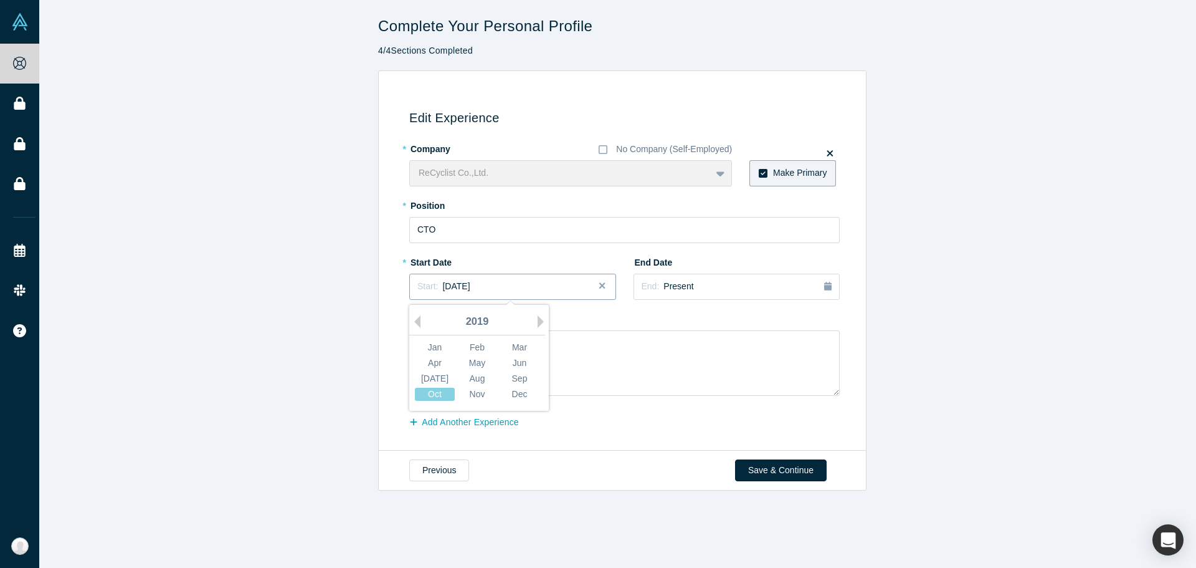
click at [558, 293] on div "Start: October 2019" at bounding box center [512, 286] width 191 height 13
click at [582, 295] on button "Start: October 2019" at bounding box center [512, 286] width 207 height 26
click at [598, 283] on button "Close" at bounding box center [606, 286] width 19 height 26
click at [571, 286] on div "Start: ..." at bounding box center [512, 287] width 189 height 14
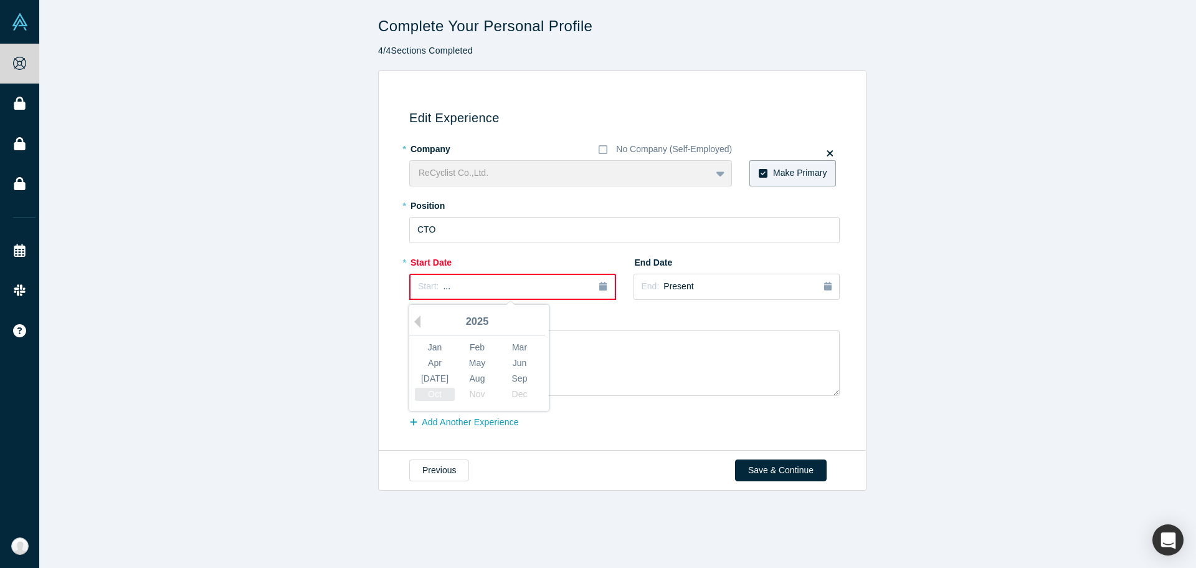
click at [432, 388] on div "Oct" at bounding box center [435, 393] width 40 height 13
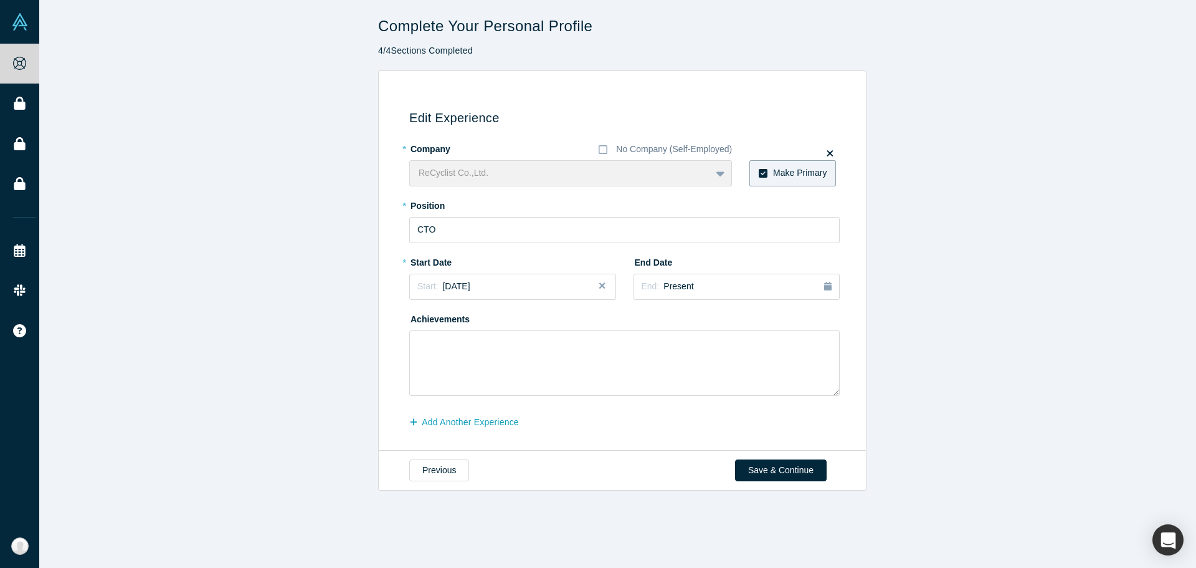
click at [906, 308] on div "Edit Experience * Company No Company (Self-Employed) ReCyclist Co.,Ltd. To pick…" at bounding box center [622, 260] width 1166 height 381
drag, startPoint x: 452, startPoint y: 226, endPoint x: 357, endPoint y: 230, distance: 95.4
click at [357, 230] on div "Edit Experience * Company No Company (Self-Employed) ReCyclist Co.,Ltd. To pick…" at bounding box center [622, 260] width 1166 height 381
type input "R"
type input "Research Director"
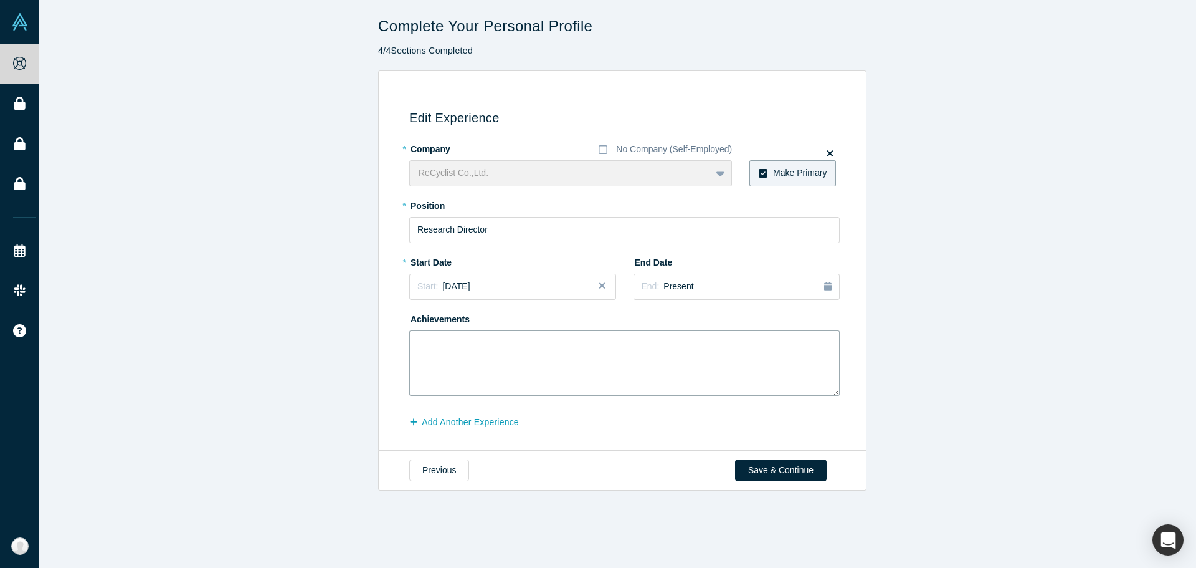
click at [530, 368] on textarea at bounding box center [624, 362] width 430 height 65
click at [525, 286] on div "Start: October 2025" at bounding box center [512, 286] width 191 height 13
click at [518, 356] on div "Jun" at bounding box center [520, 362] width 40 height 13
click at [524, 369] on textarea at bounding box center [624, 362] width 430 height 65
click at [534, 284] on div "Start: June 2025" at bounding box center [512, 286] width 191 height 13
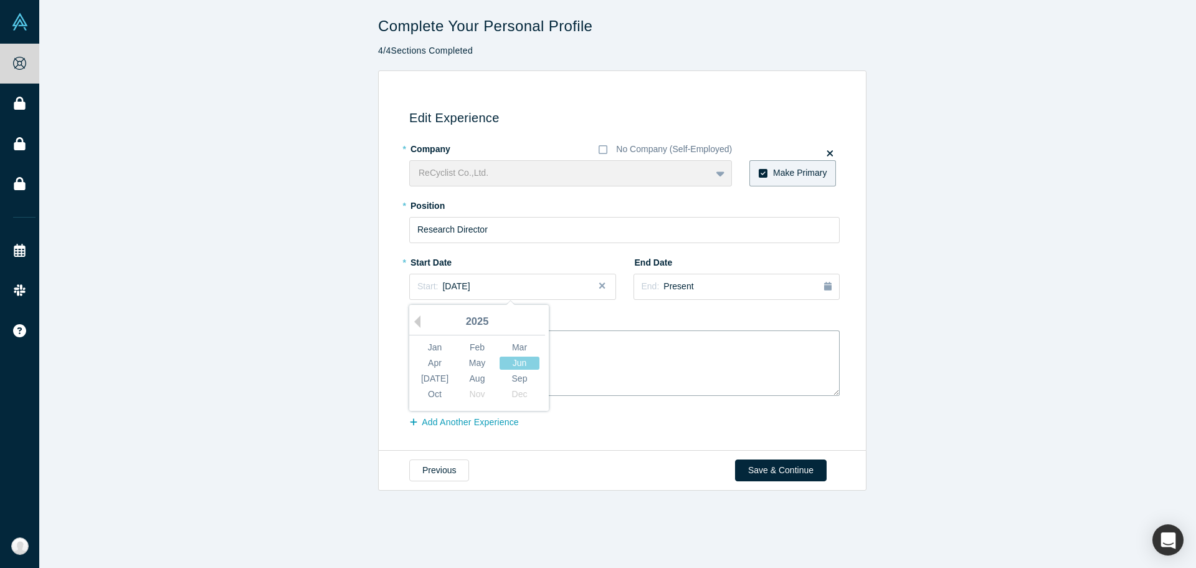
click at [661, 368] on textarea at bounding box center [624, 362] width 430 height 65
click at [744, 462] on button "Save & Continue" at bounding box center [781, 470] width 92 height 22
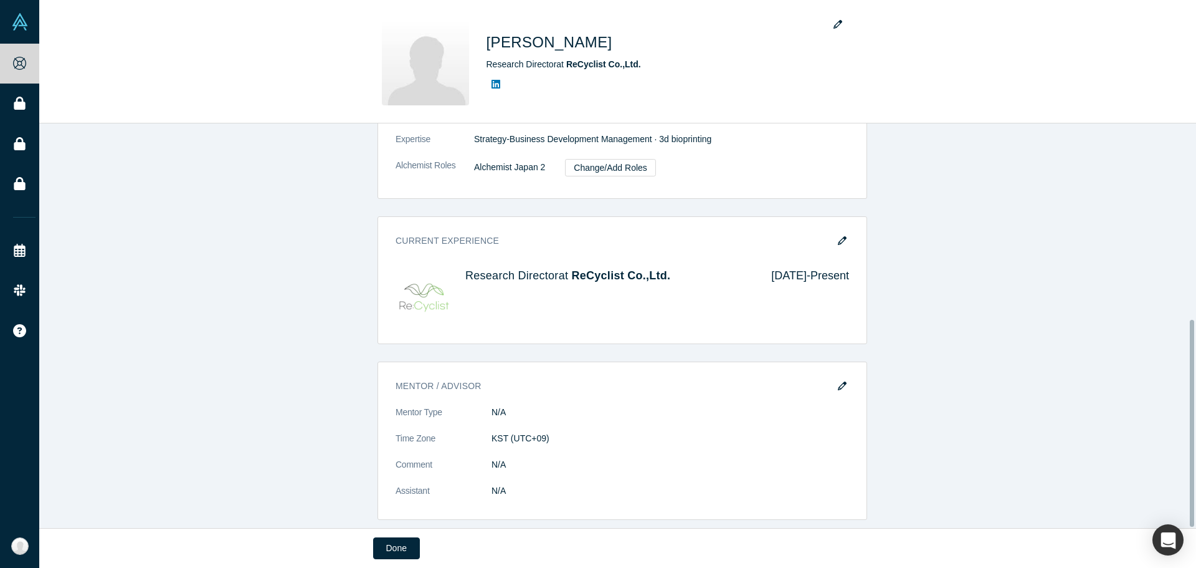
scroll to position [382, 0]
click at [933, 308] on div "Account Password Contact Email(s) kdgplant@naver.com (primary) Phone +82 10 866…" at bounding box center [622, 144] width 1166 height 752
click at [400, 543] on button "Done" at bounding box center [396, 548] width 47 height 22
click at [401, 553] on button "Done" at bounding box center [396, 548] width 47 height 22
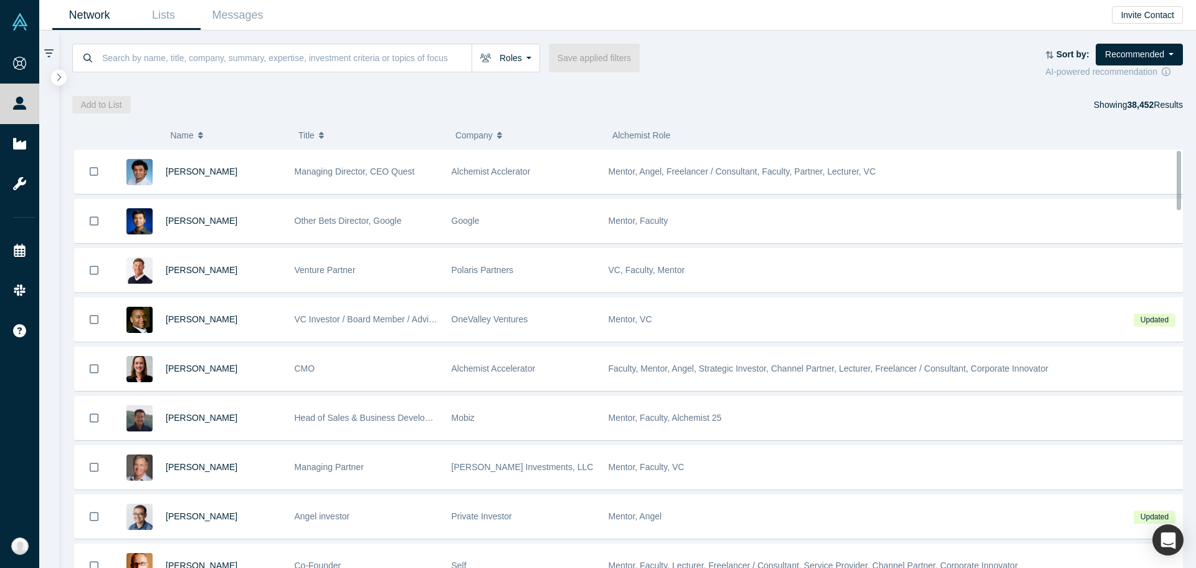
click at [183, 2] on link "Lists" at bounding box center [163, 15] width 74 height 29
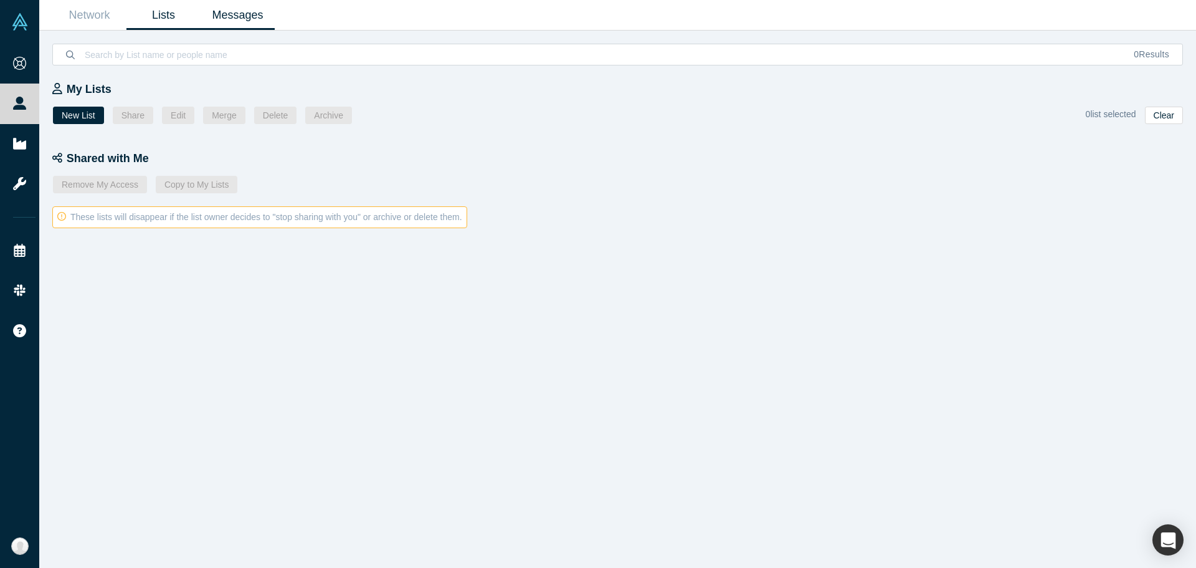
click at [229, 20] on link "Messages" at bounding box center [238, 15] width 74 height 29
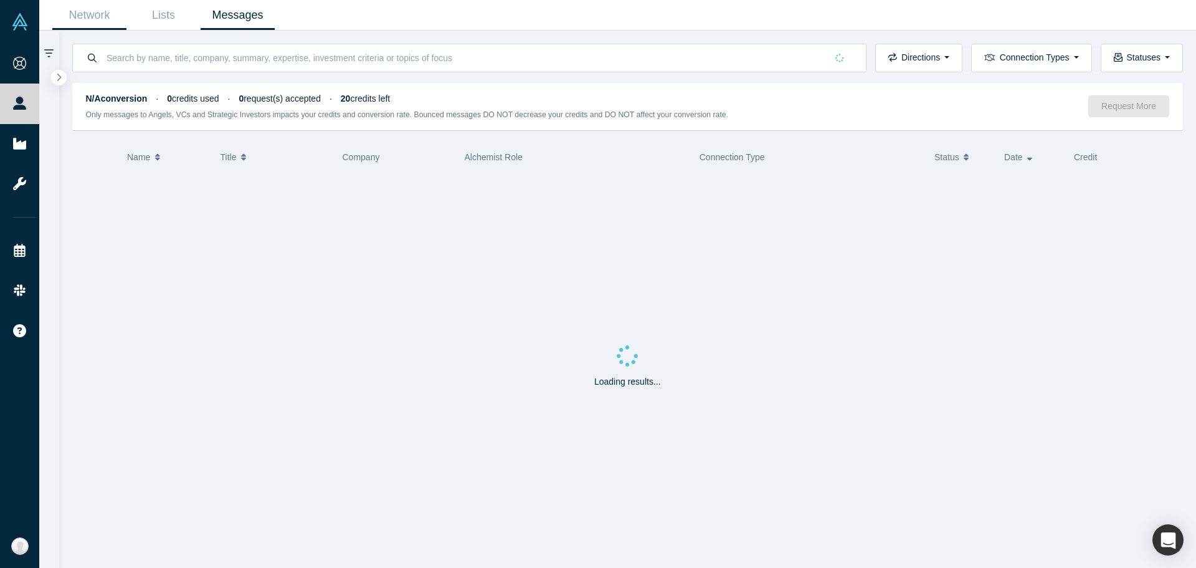
click at [85, 16] on link "Network" at bounding box center [89, 15] width 74 height 29
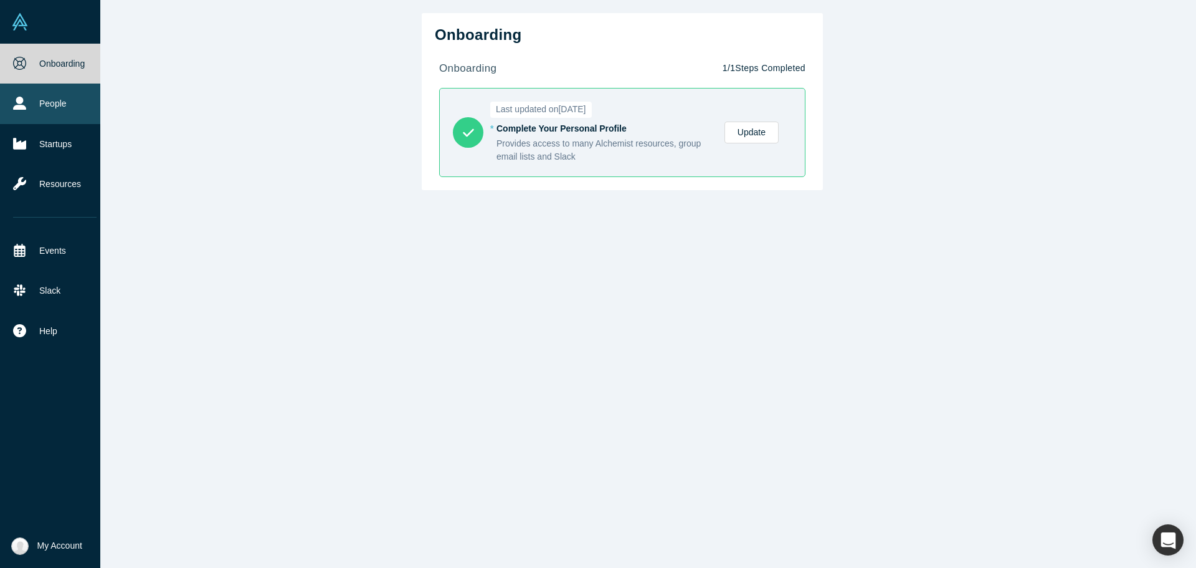
click at [33, 105] on link "People" at bounding box center [55, 103] width 110 height 40
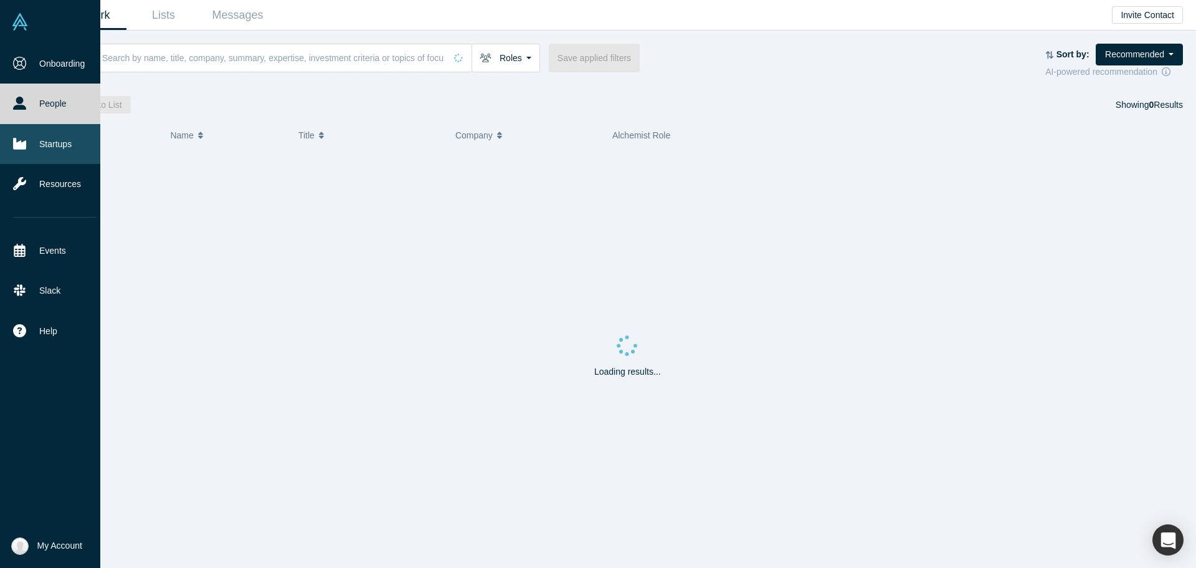
click at [65, 150] on link "Startups" at bounding box center [55, 144] width 110 height 40
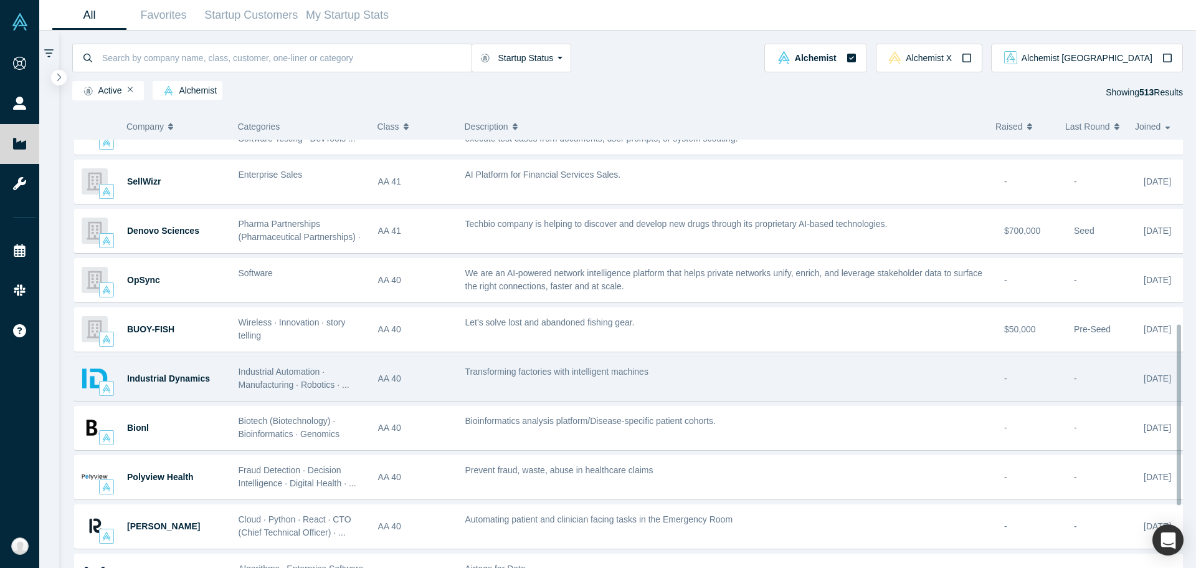
scroll to position [436, 0]
